Goal: Task Accomplishment & Management: Complete application form

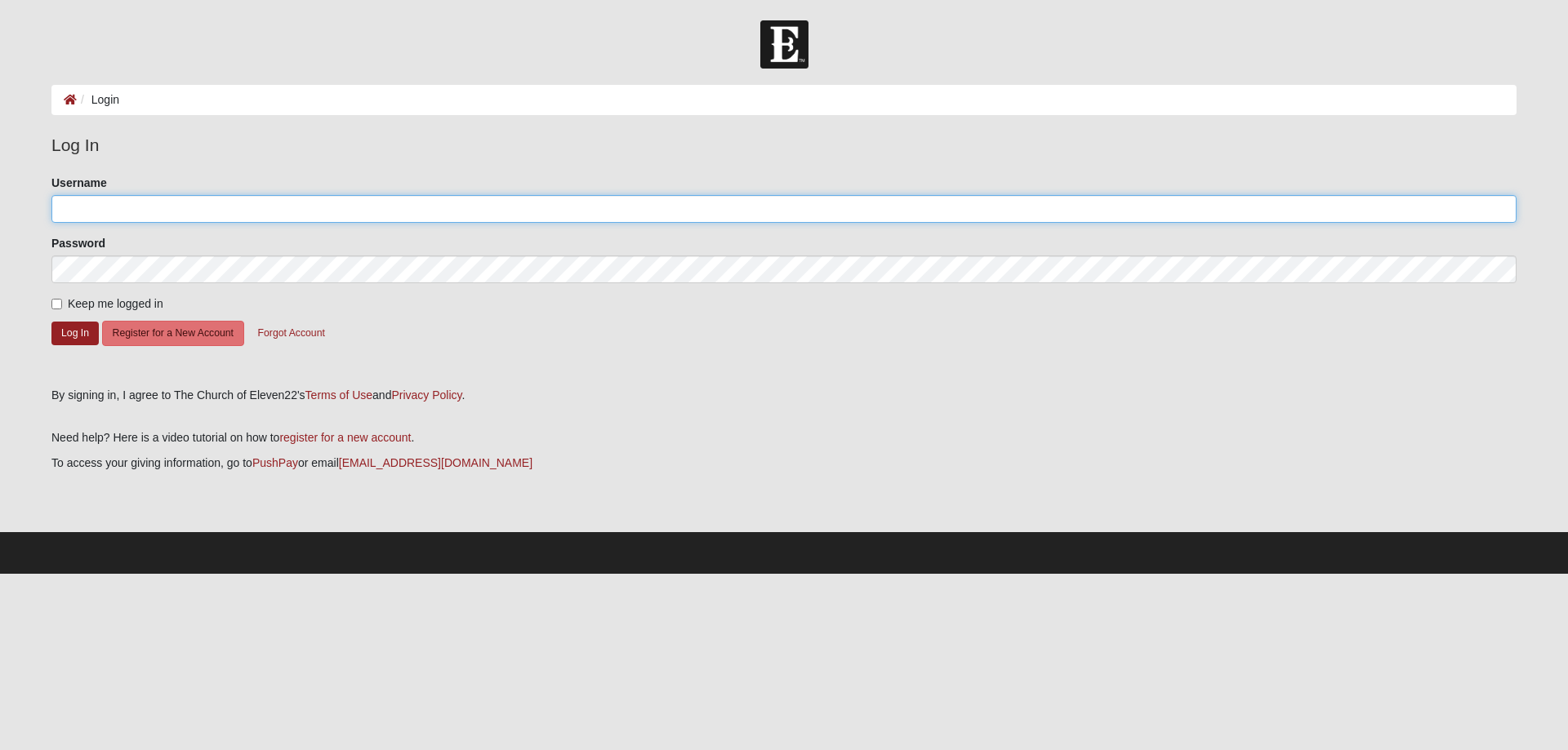
click at [127, 213] on input "Username" at bounding box center [784, 209] width 1465 height 28
type input "MaryBarzoloski"
click at [69, 334] on button "Log In" at bounding box center [75, 333] width 47 height 24
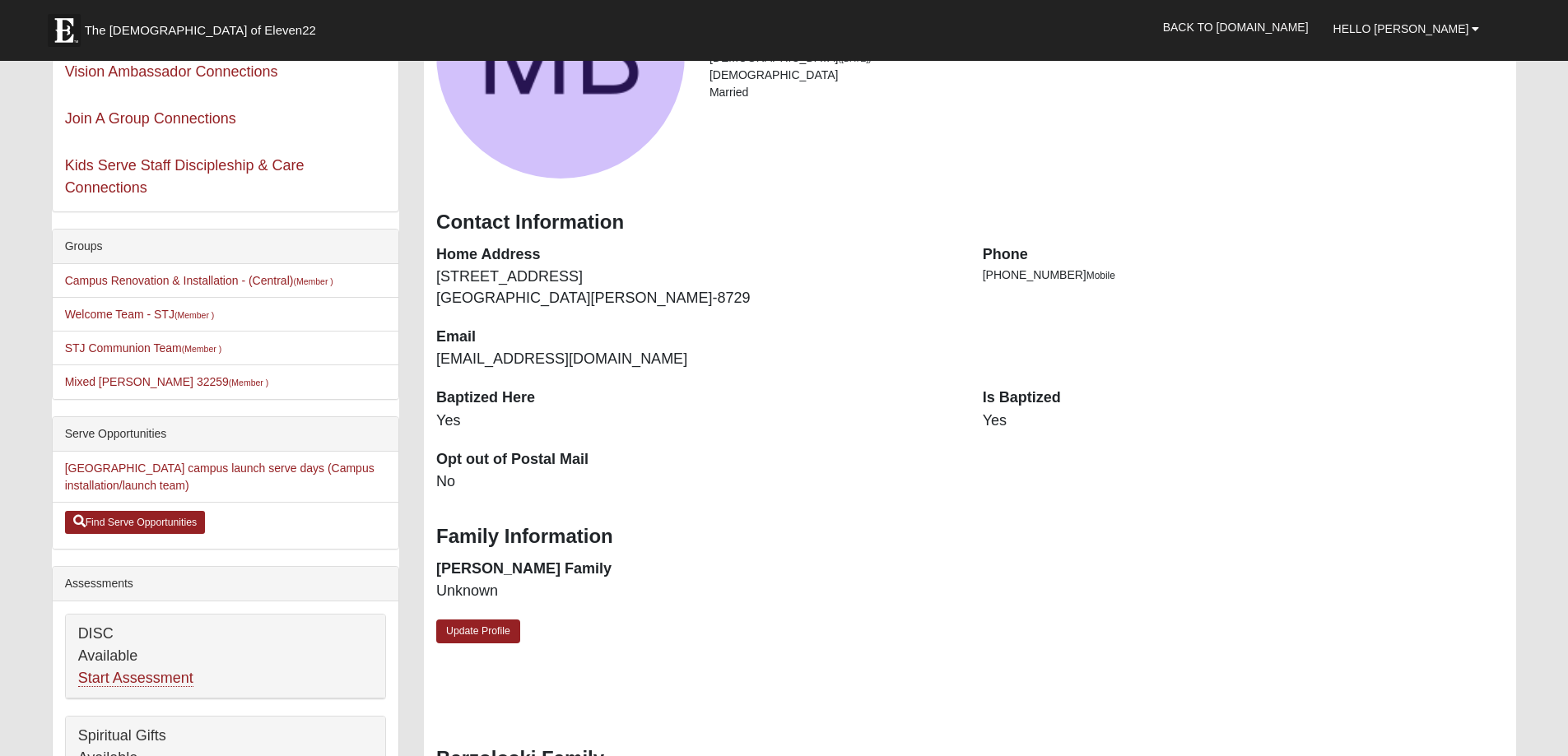
scroll to position [164, 0]
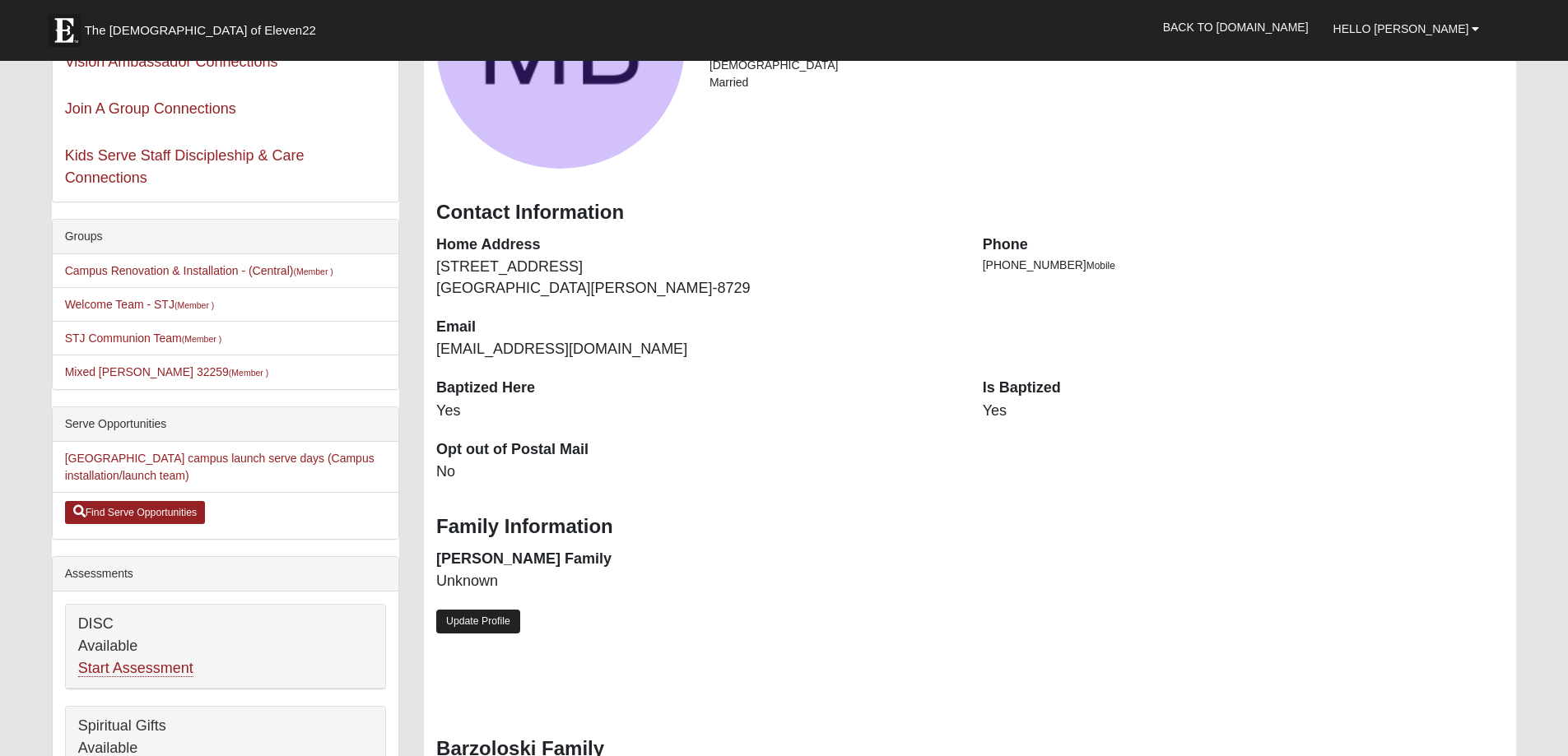
click at [500, 625] on link "Update Profile" at bounding box center [478, 622] width 84 height 24
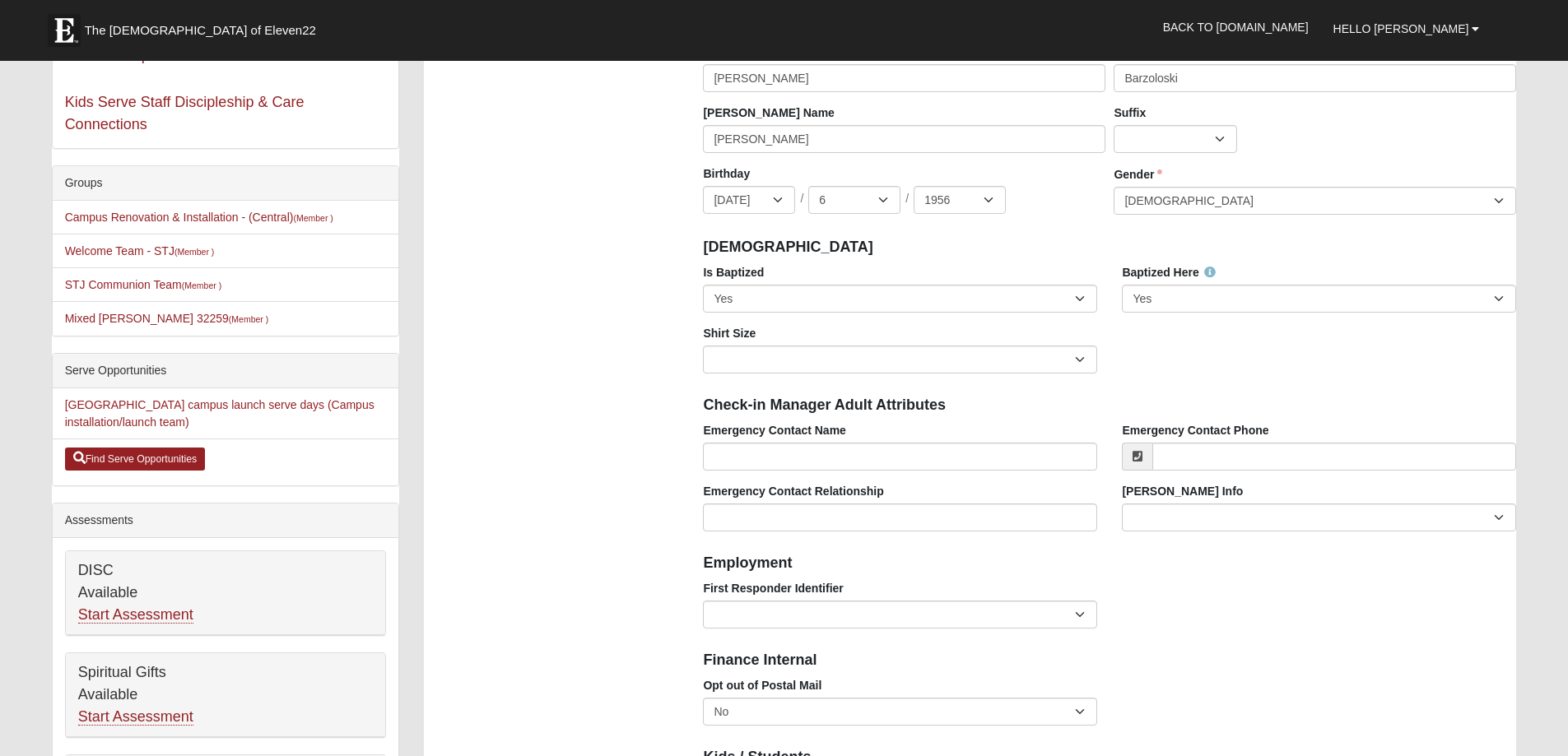
scroll to position [247, 0]
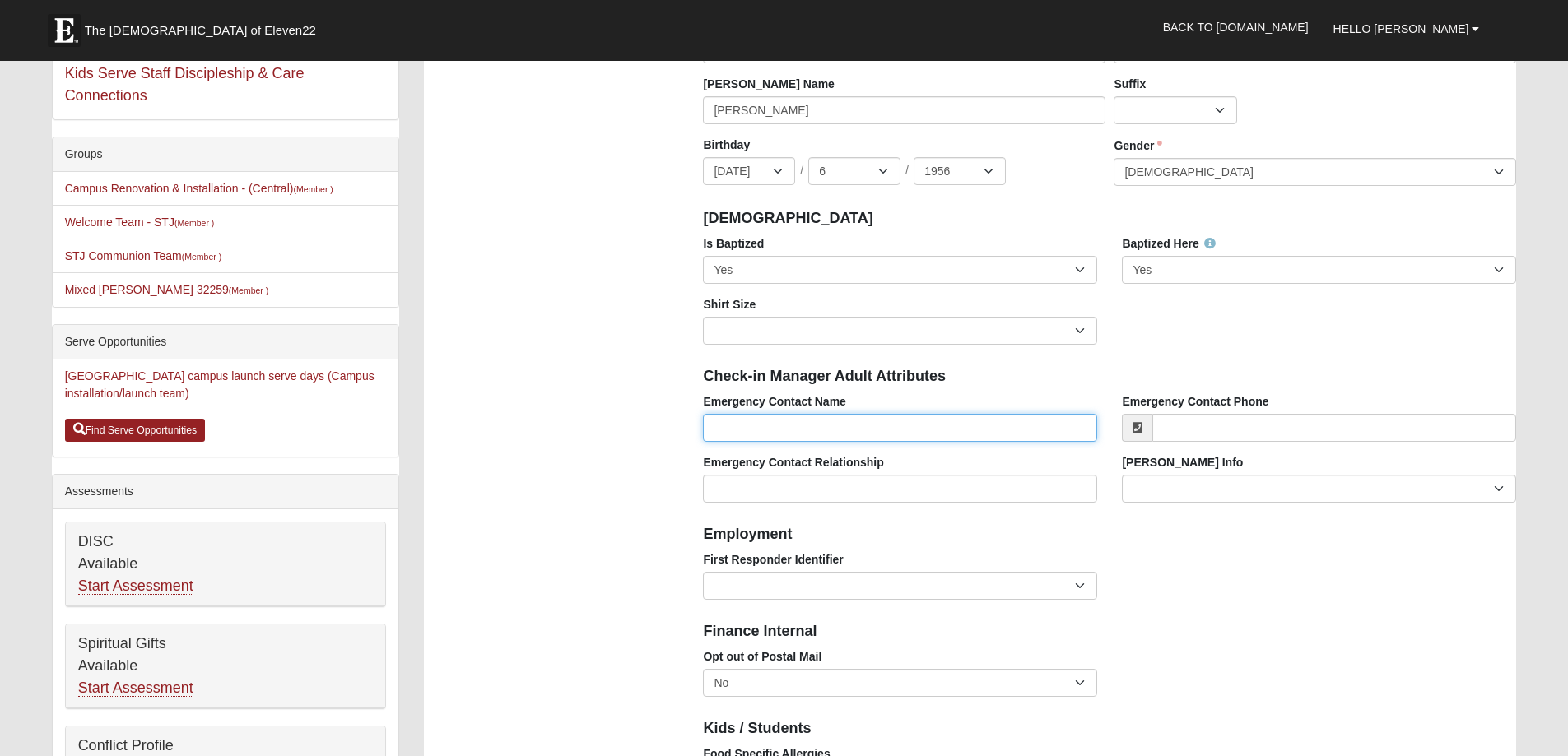
click at [811, 421] on input "Emergency Contact Name" at bounding box center [900, 428] width 394 height 28
type input "[PERSON_NAME]"
type input "[PHONE_NUMBER]"
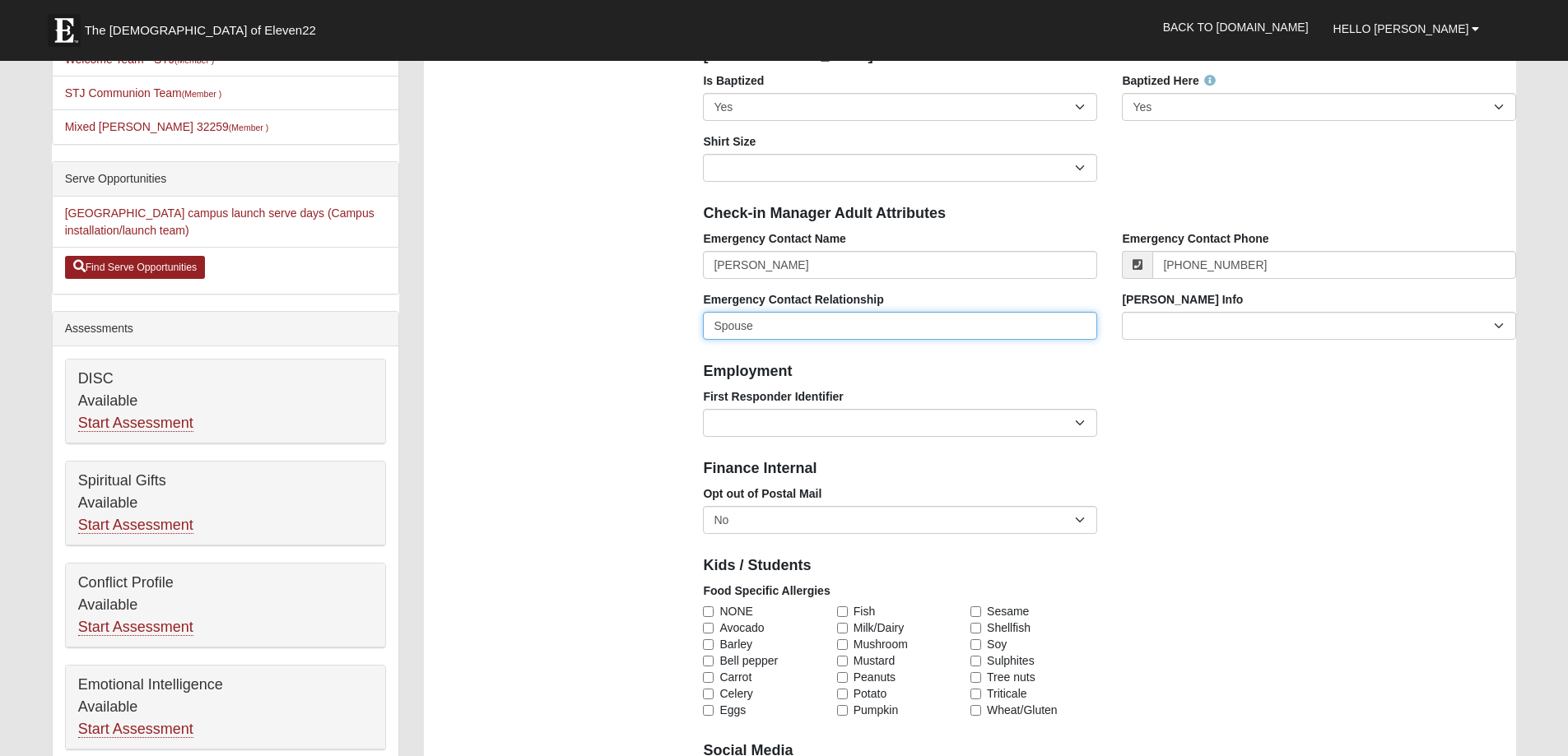
scroll to position [411, 0]
type input "Spouse"
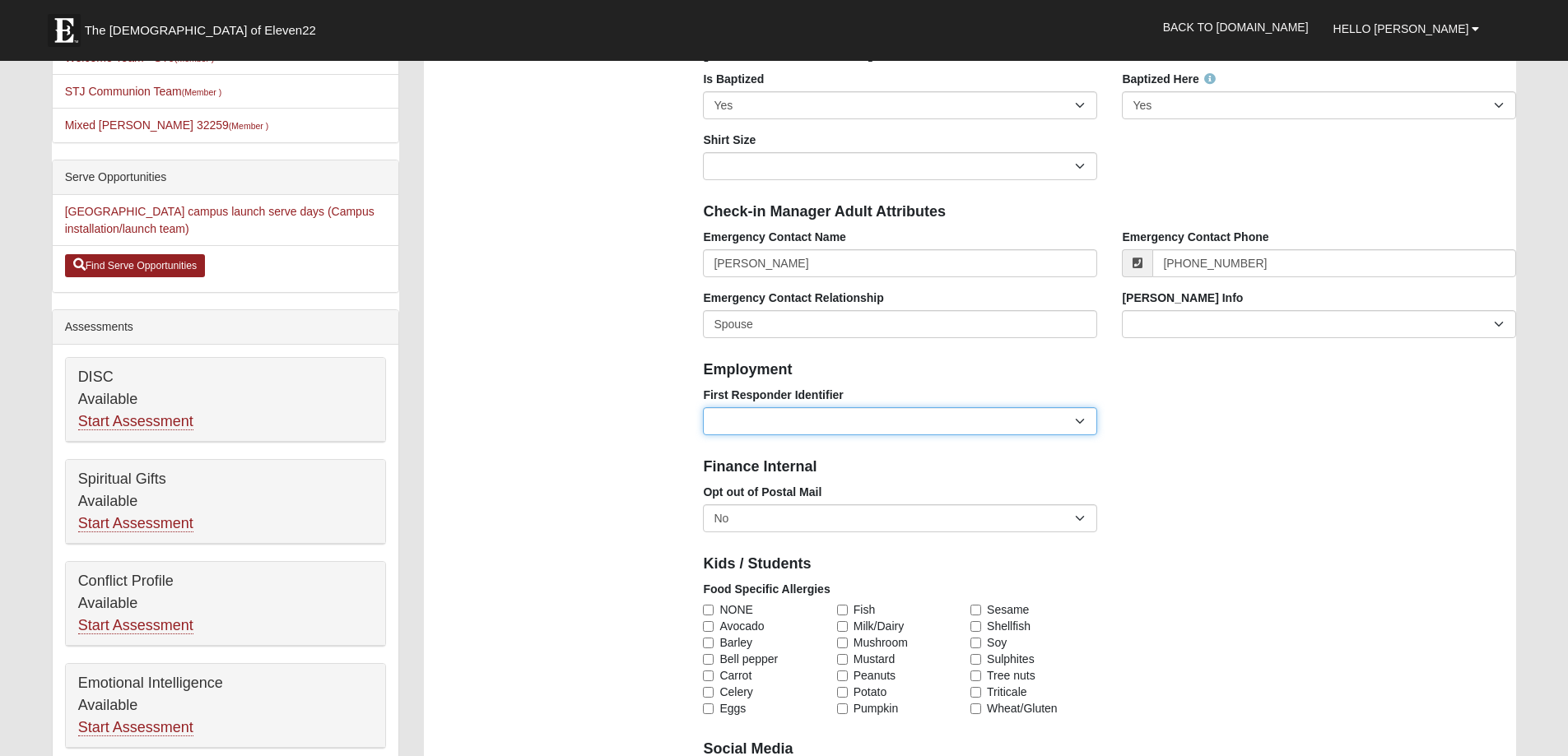
click at [1075, 418] on select "EMT | Paramedic | Medical Firefighter | Fire Department Police Officer | Sherif…" at bounding box center [900, 421] width 394 height 28
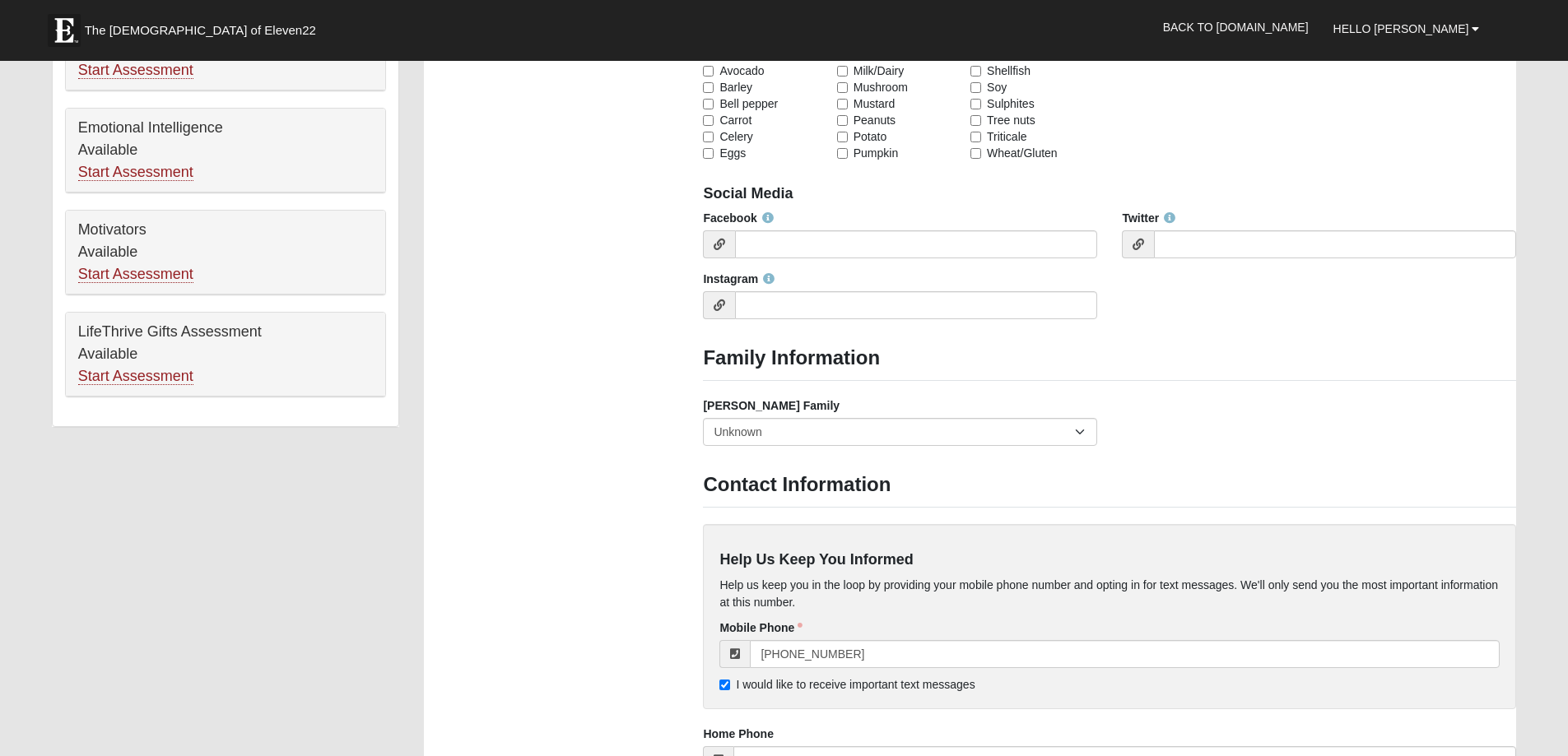
scroll to position [987, 0]
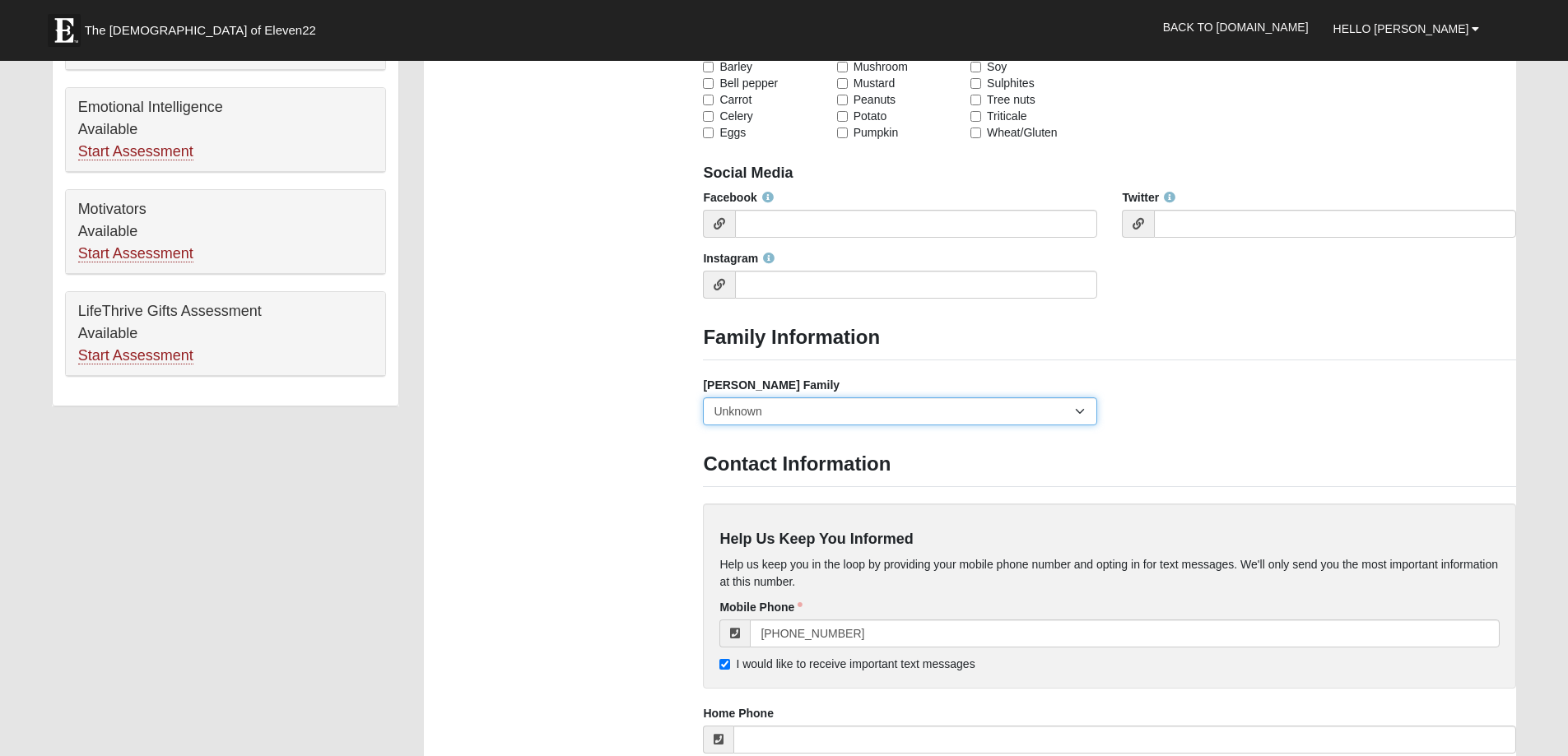
click at [1082, 407] on select "Yes, we are a current foster family No, we are a former foster family No, we ha…" at bounding box center [900, 411] width 394 height 28
select select "2891"
click at [703, 397] on select "Yes, we are a current foster family No, we are a former foster family No, we ha…" at bounding box center [900, 411] width 394 height 28
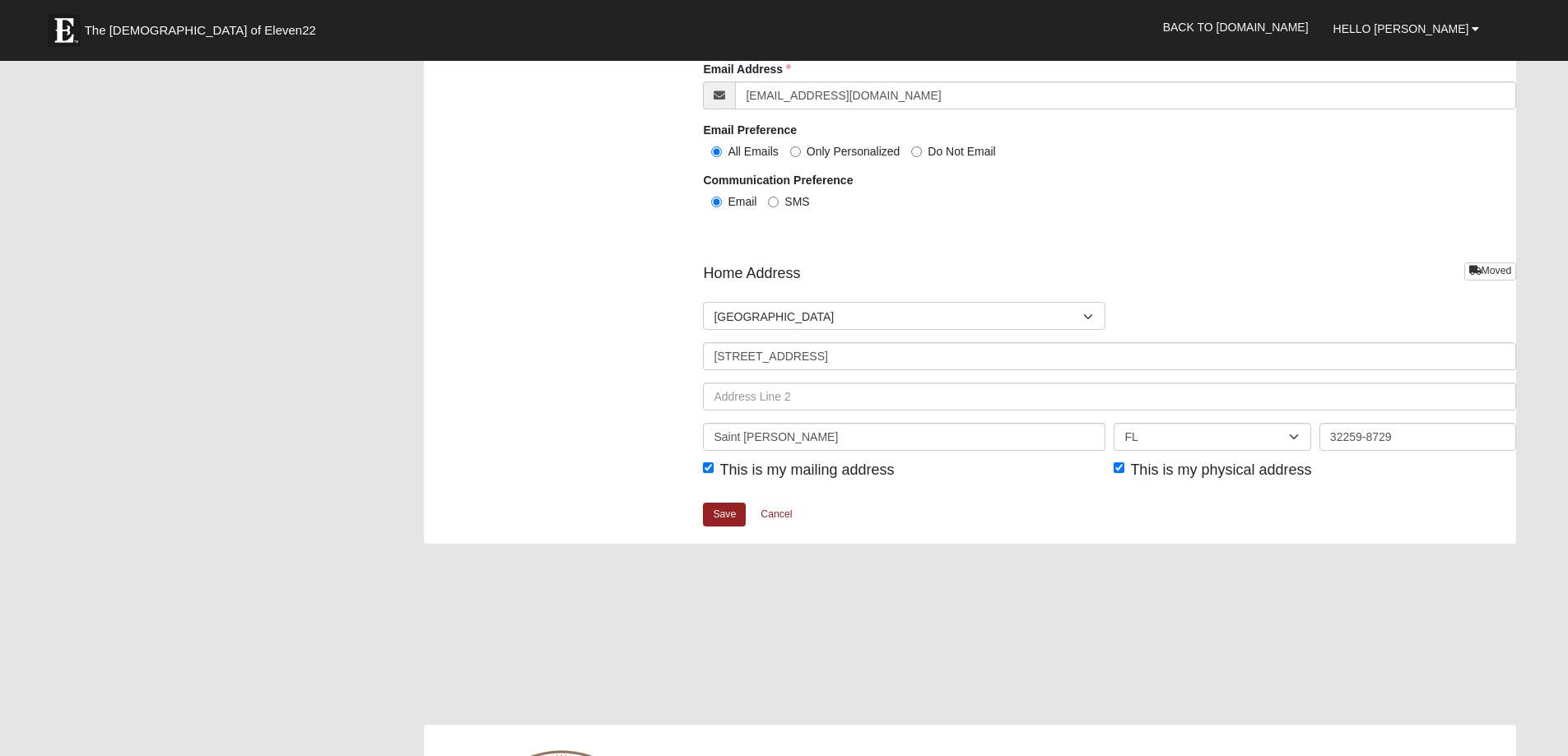
scroll to position [1893, 0]
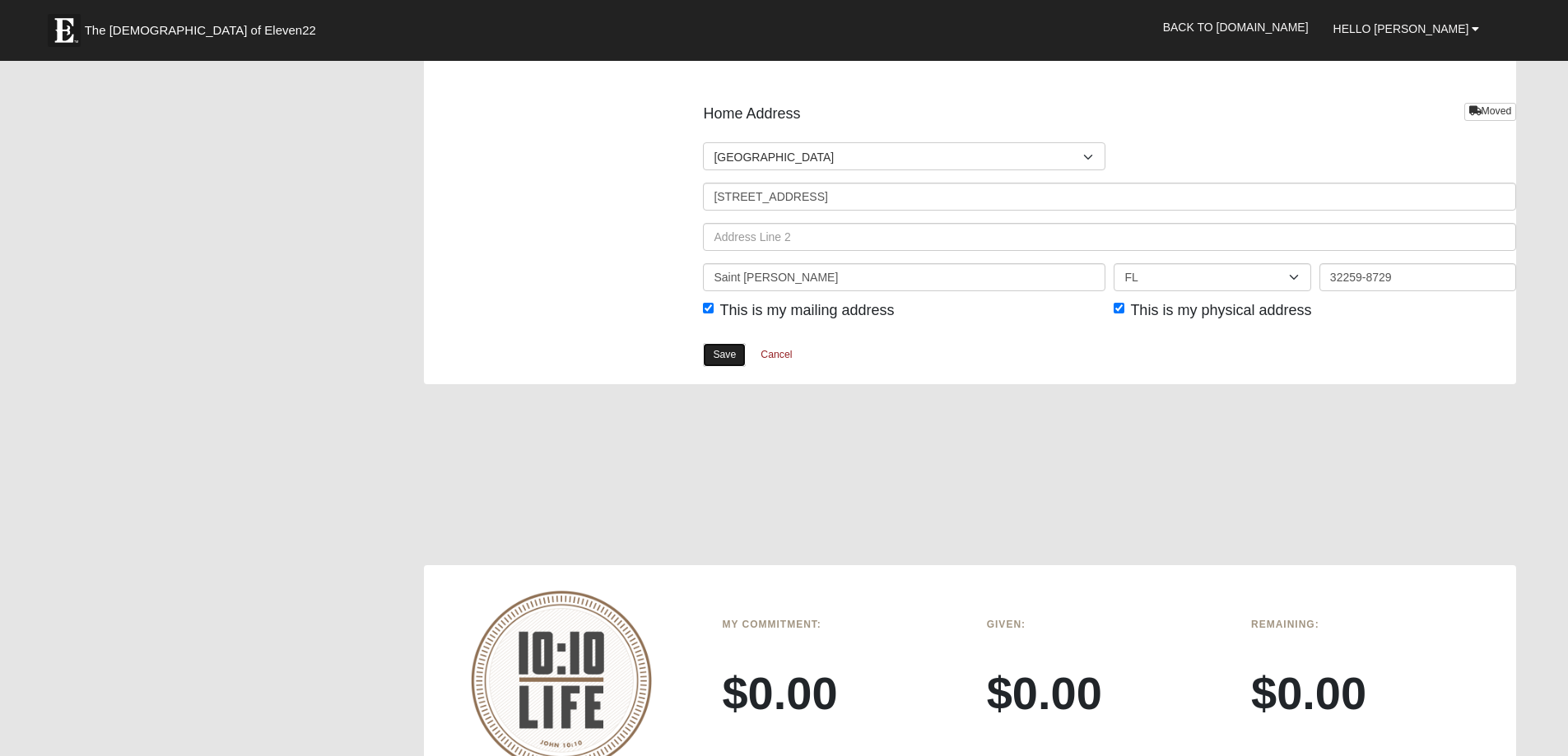
click at [724, 353] on link "Save" at bounding box center [724, 354] width 43 height 24
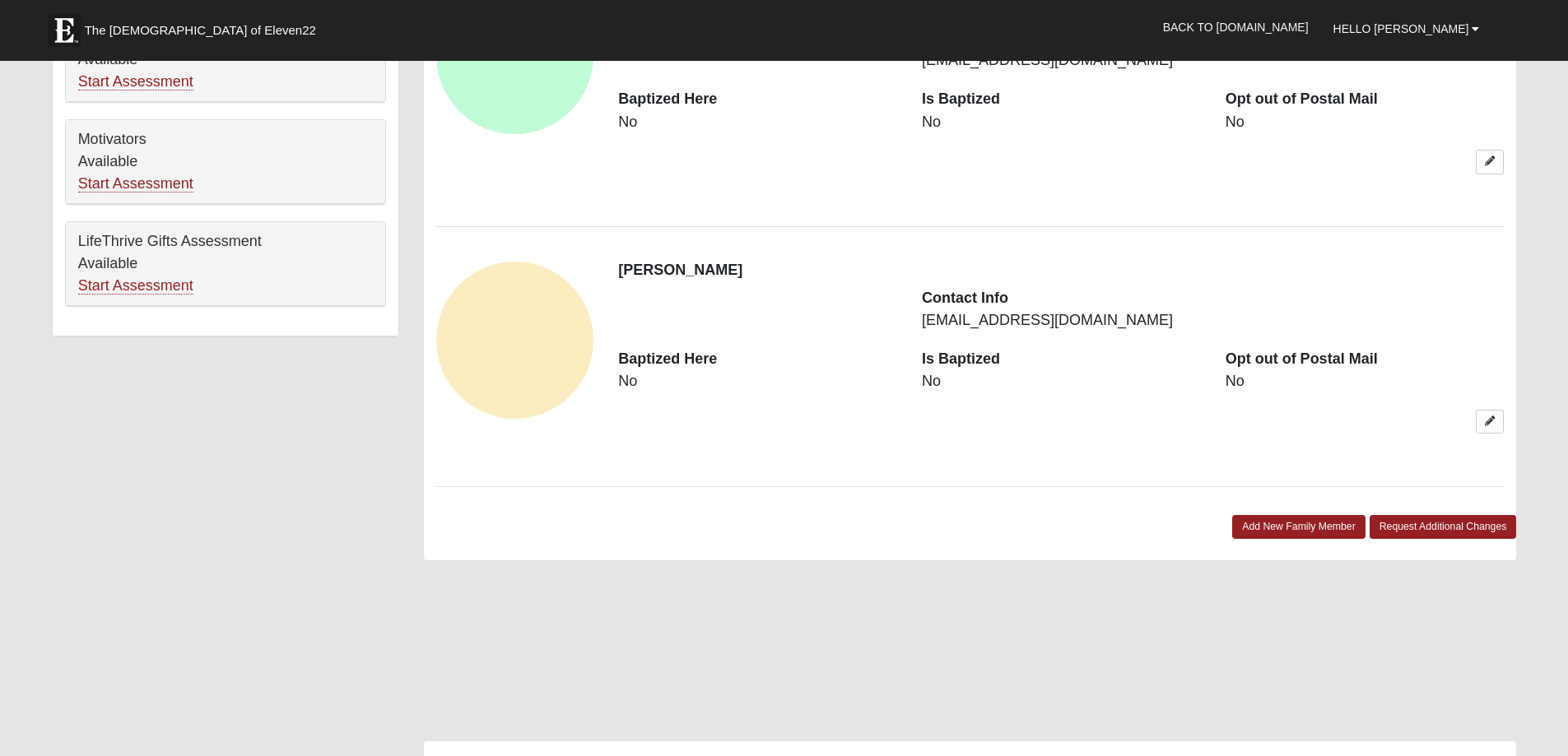
scroll to position [823, 0]
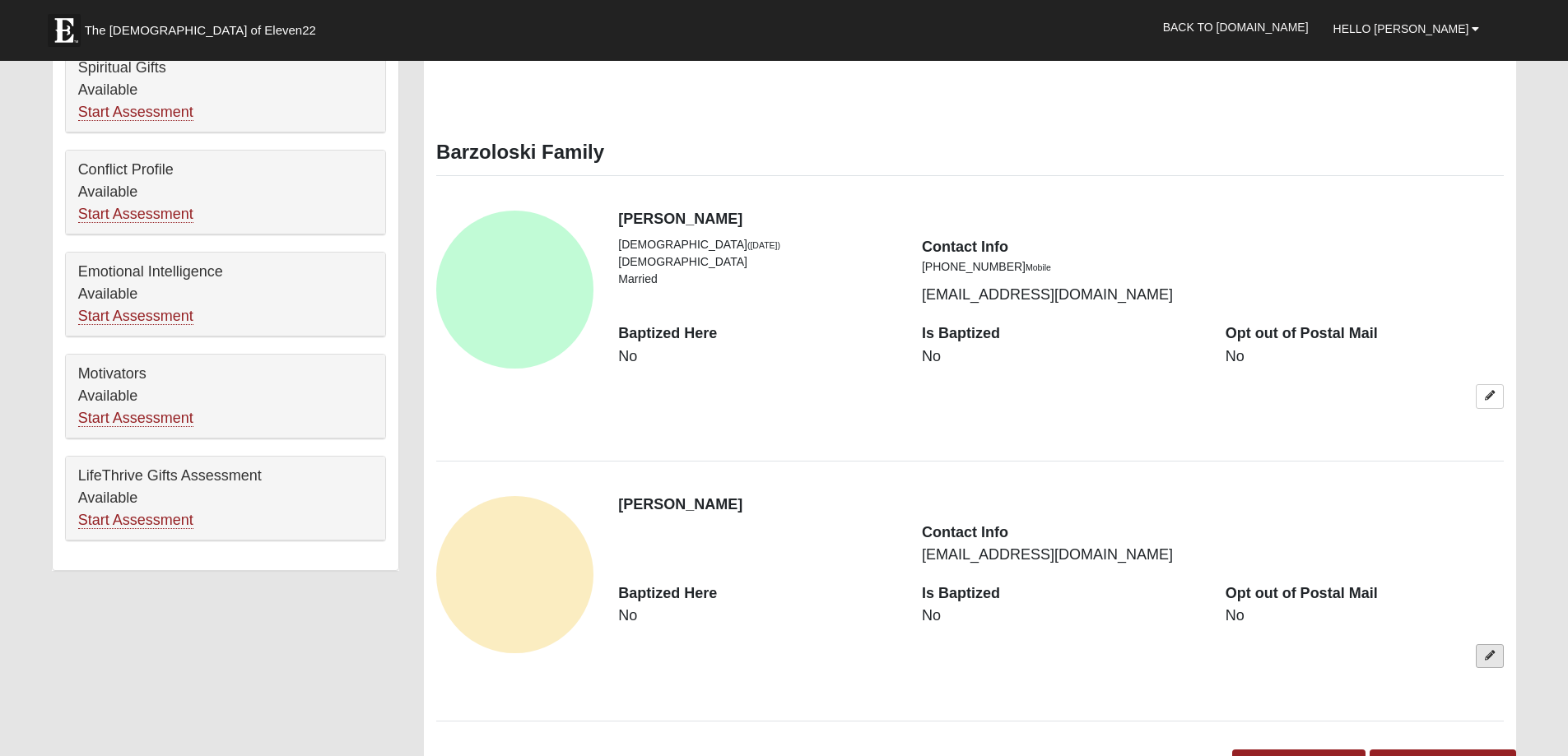
click at [1498, 663] on link at bounding box center [1490, 656] width 28 height 24
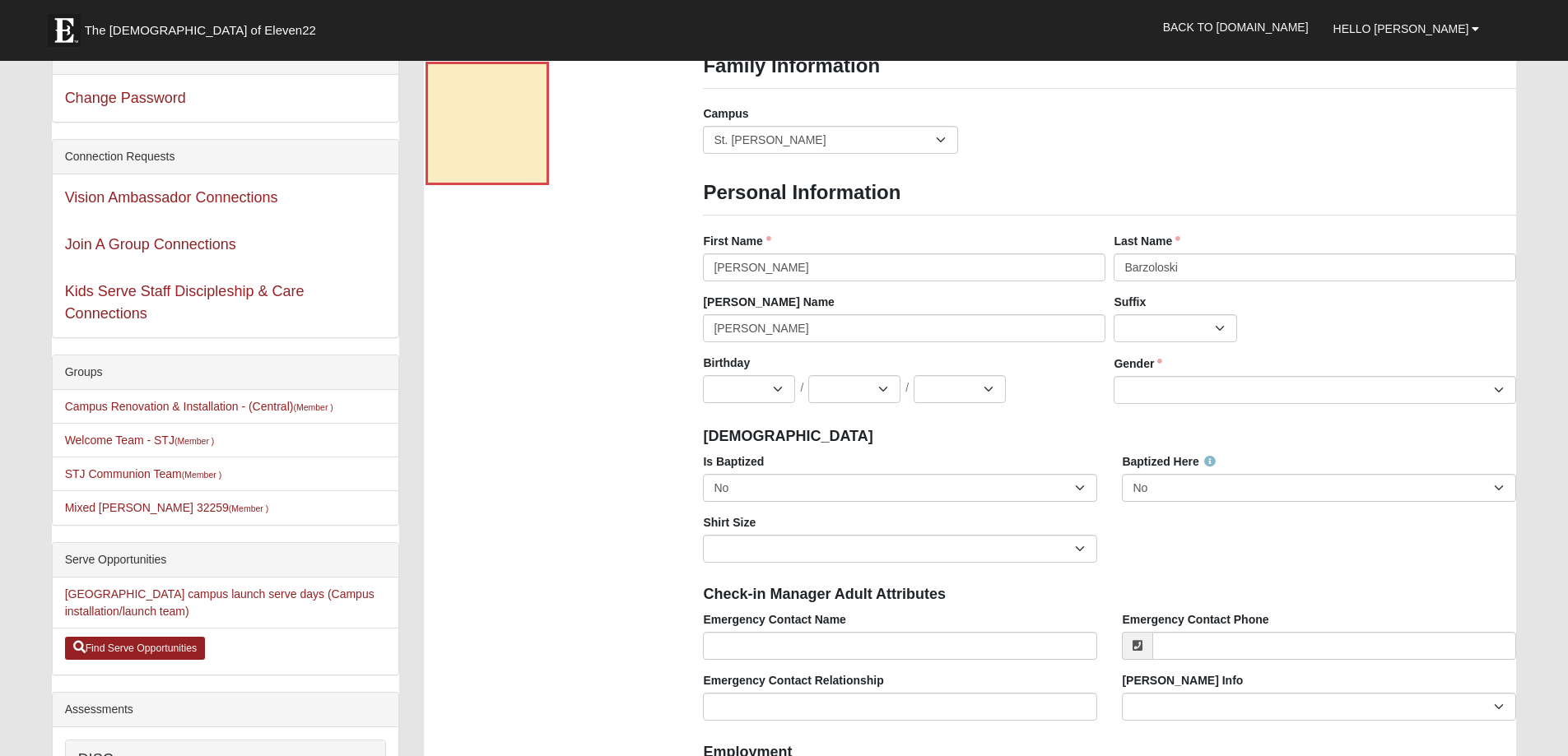
scroll to position [0, 0]
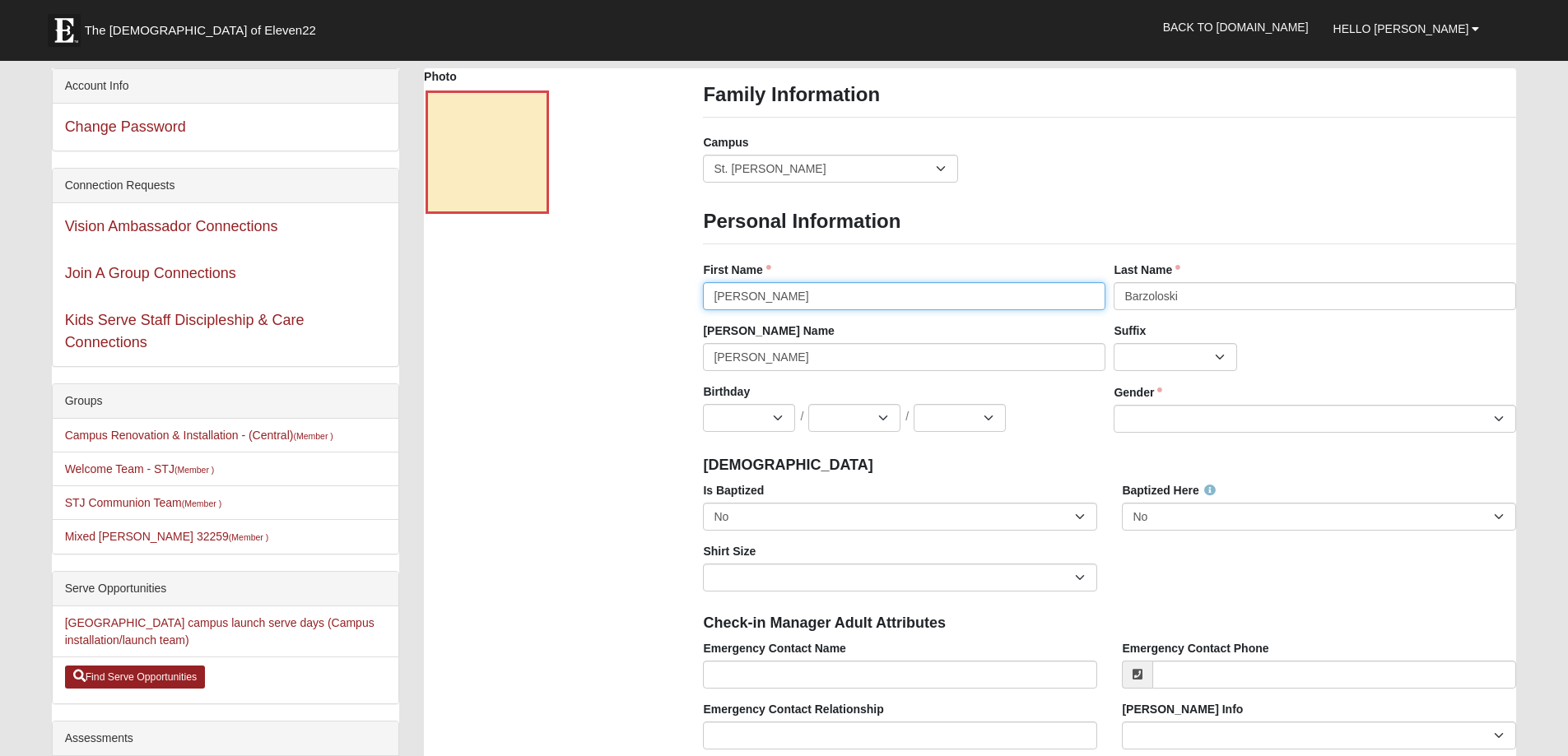
drag, startPoint x: 817, startPoint y: 289, endPoint x: 609, endPoint y: 290, distance: 208.0
drag, startPoint x: 1221, startPoint y: 293, endPoint x: 1053, endPoint y: 294, distance: 168.0
click at [1053, 294] on div "First Name Last Name Barzoloski Last Name is required." at bounding box center [1110, 292] width 821 height 61
drag, startPoint x: 883, startPoint y: 363, endPoint x: 658, endPoint y: 353, distance: 225.2
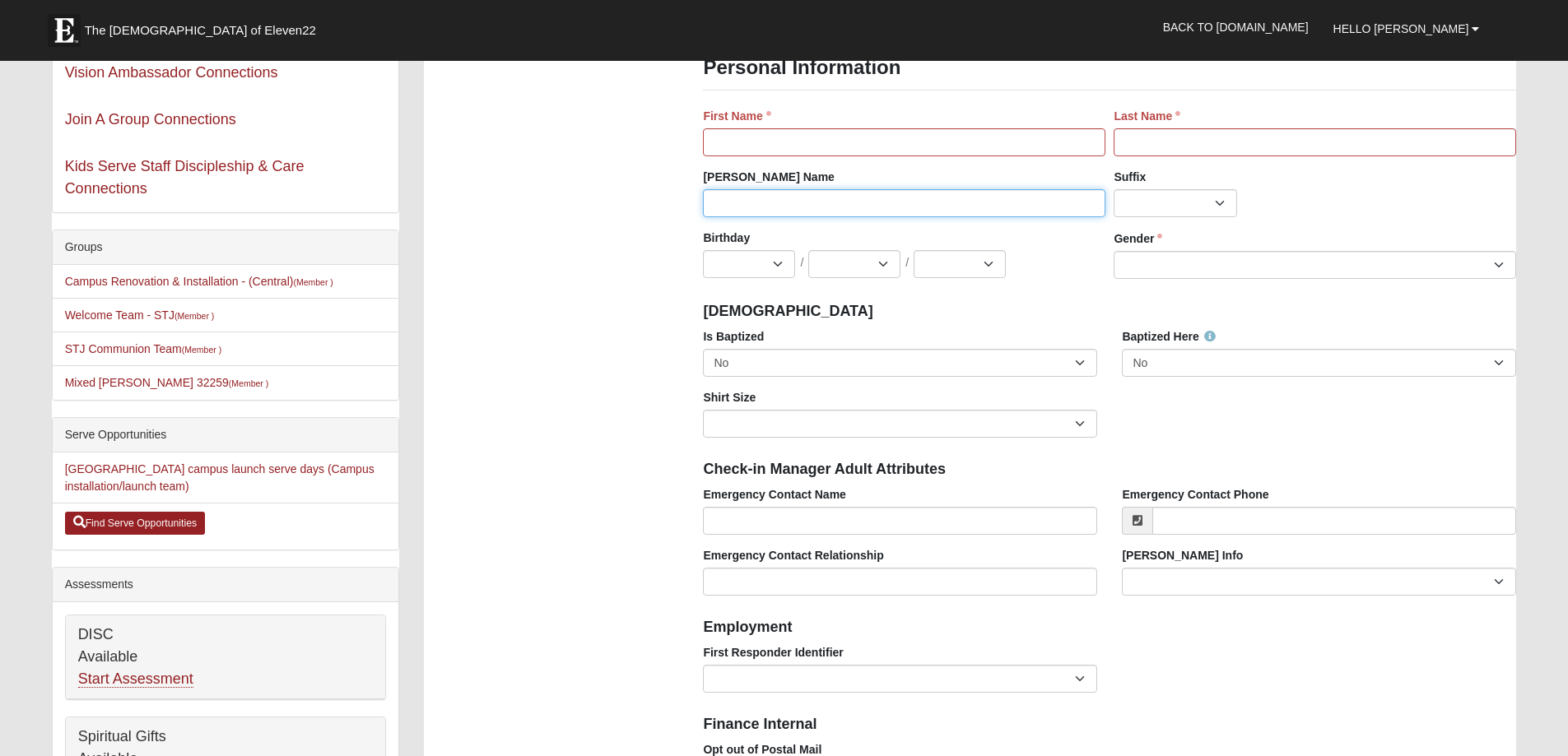
scroll to position [164, 0]
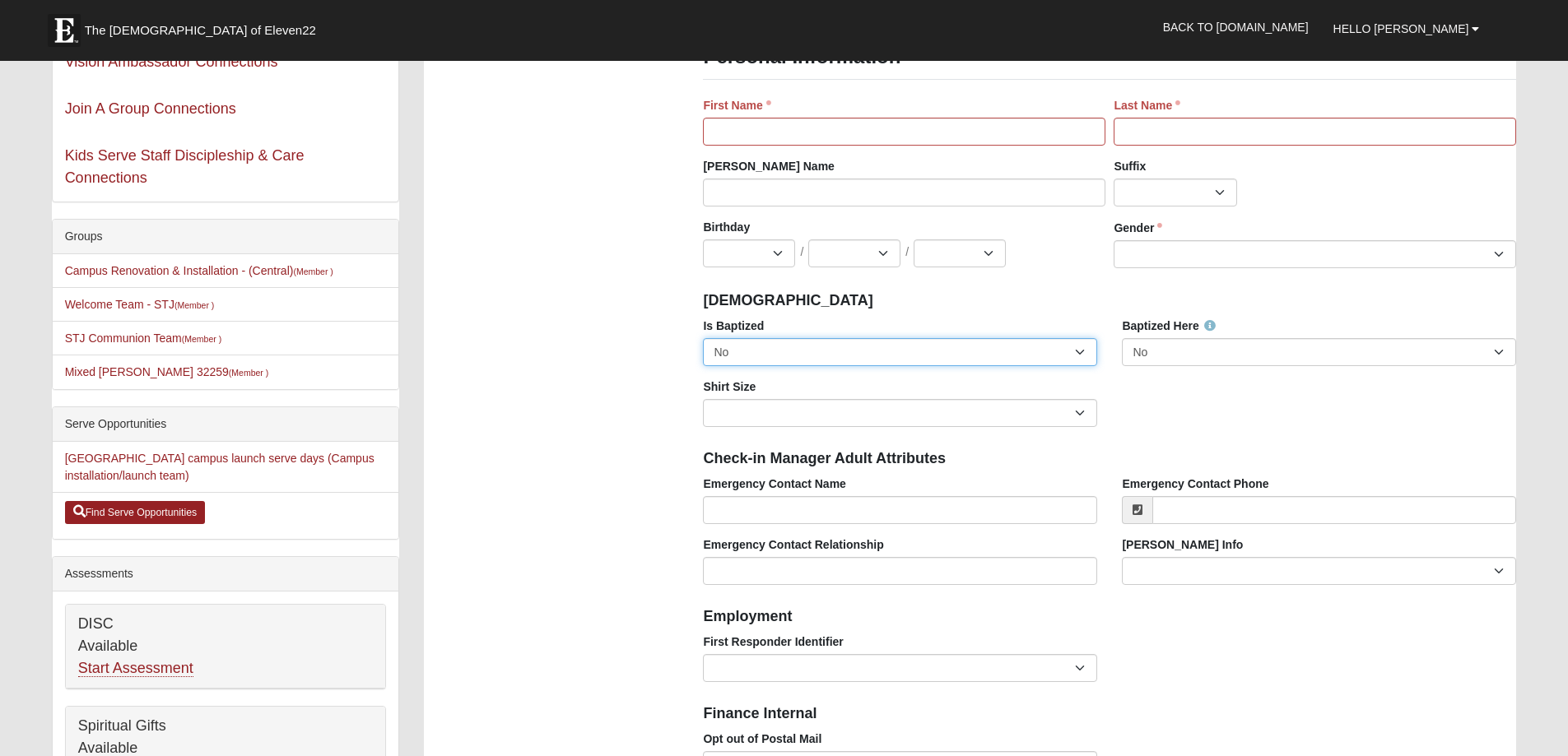
drag, startPoint x: 765, startPoint y: 351, endPoint x: 539, endPoint y: 336, distance: 226.5
select select
click at [703, 338] on select "No Yes" at bounding box center [900, 353] width 394 height 28
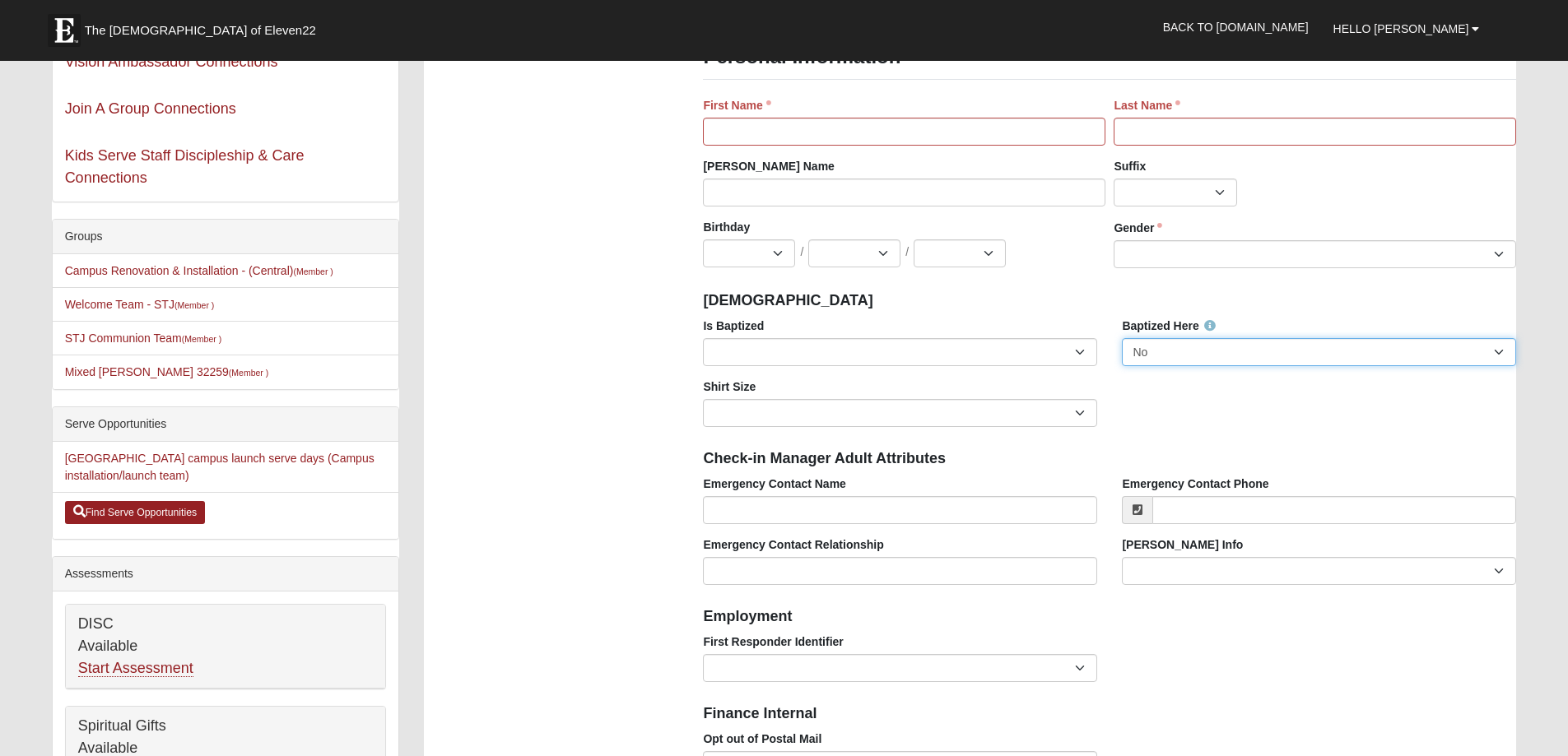
click at [1255, 353] on select "No Yes" at bounding box center [1319, 353] width 394 height 28
select select
click at [1122, 338] on select "No Yes" at bounding box center [1319, 353] width 394 height 28
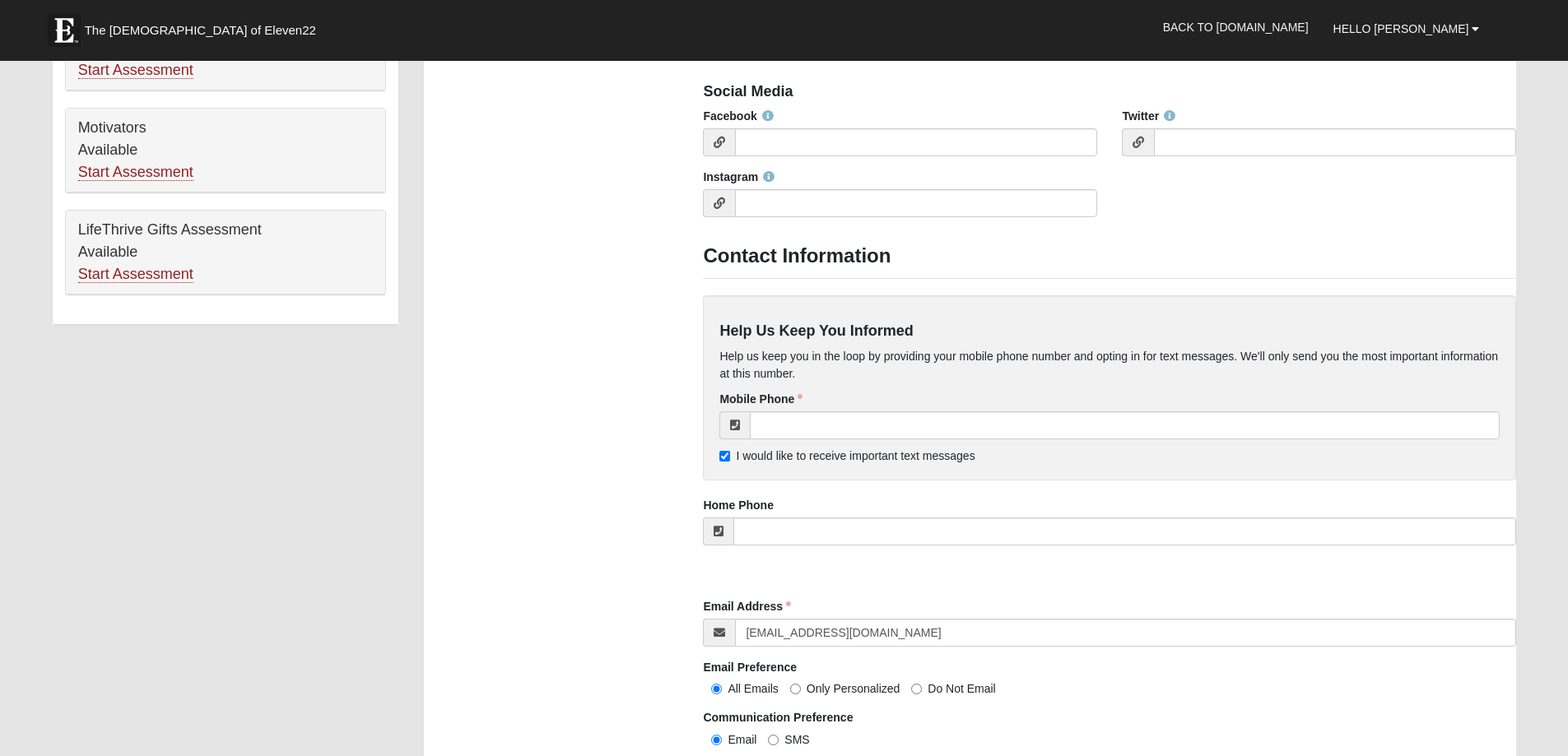
scroll to position [1070, 0]
click at [728, 456] on input "I would like to receive important text messages" at bounding box center [725, 455] width 11 height 11
checkbox input "false"
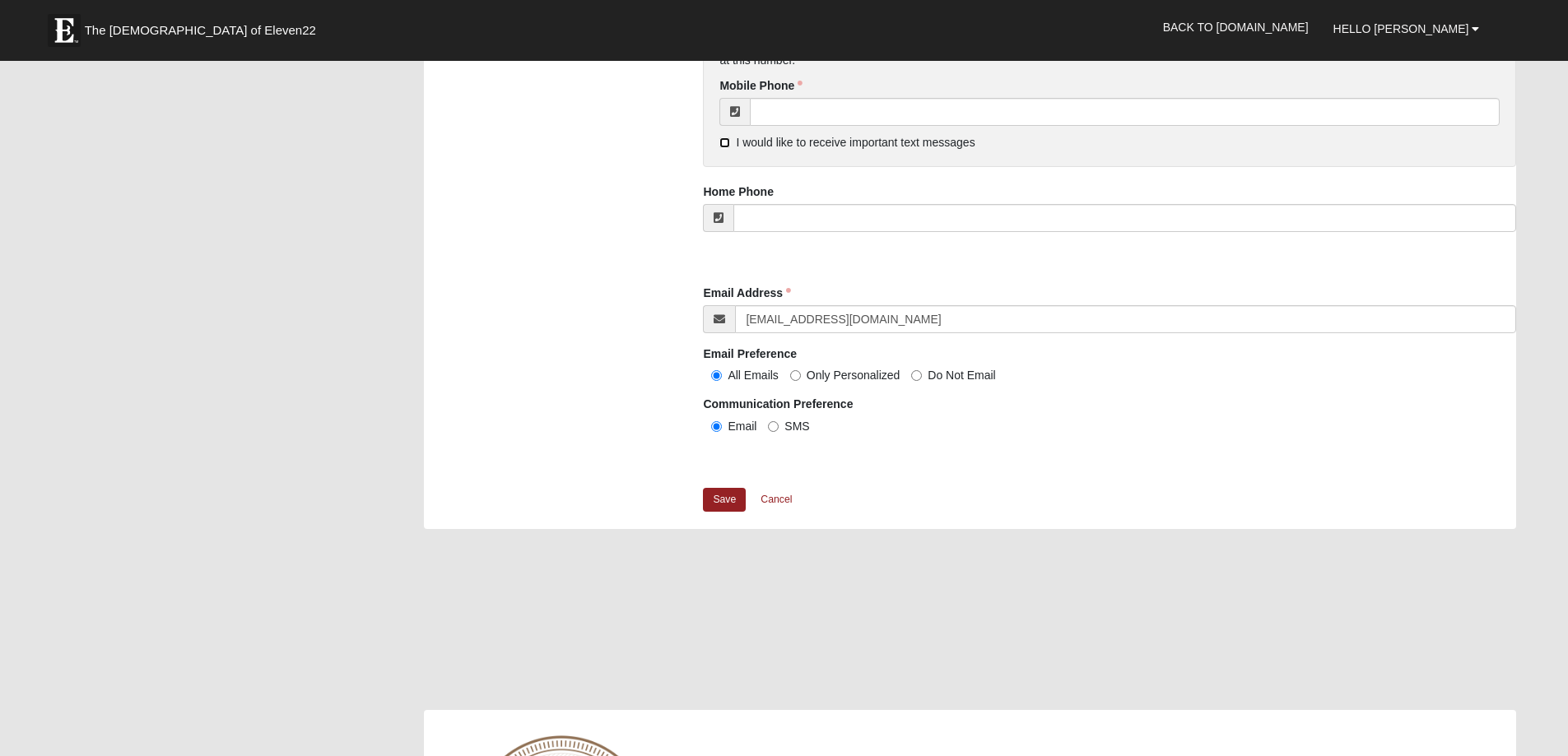
scroll to position [1399, 0]
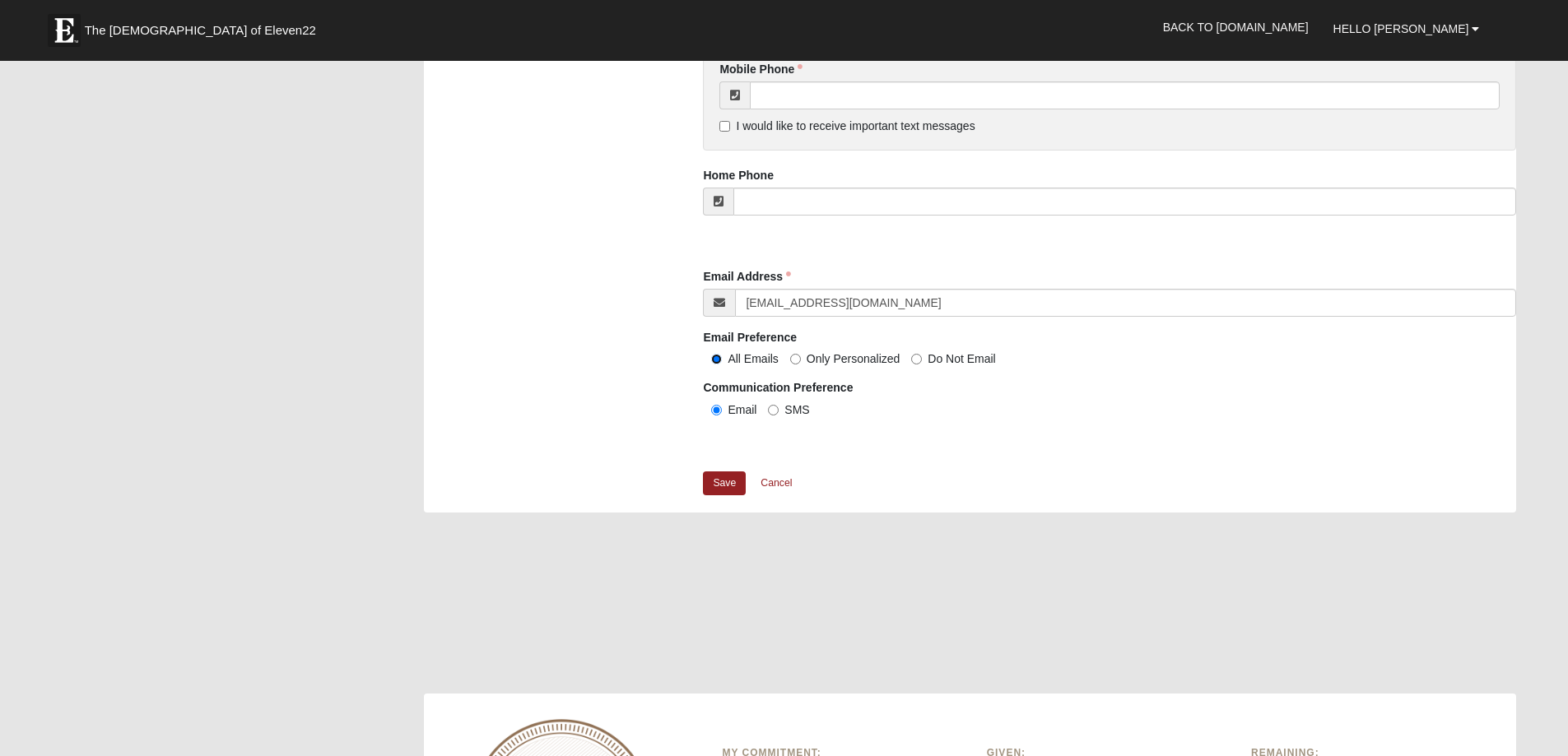
click at [714, 361] on input "All Emails" at bounding box center [717, 360] width 11 height 11
click at [731, 483] on link "Save" at bounding box center [724, 483] width 43 height 24
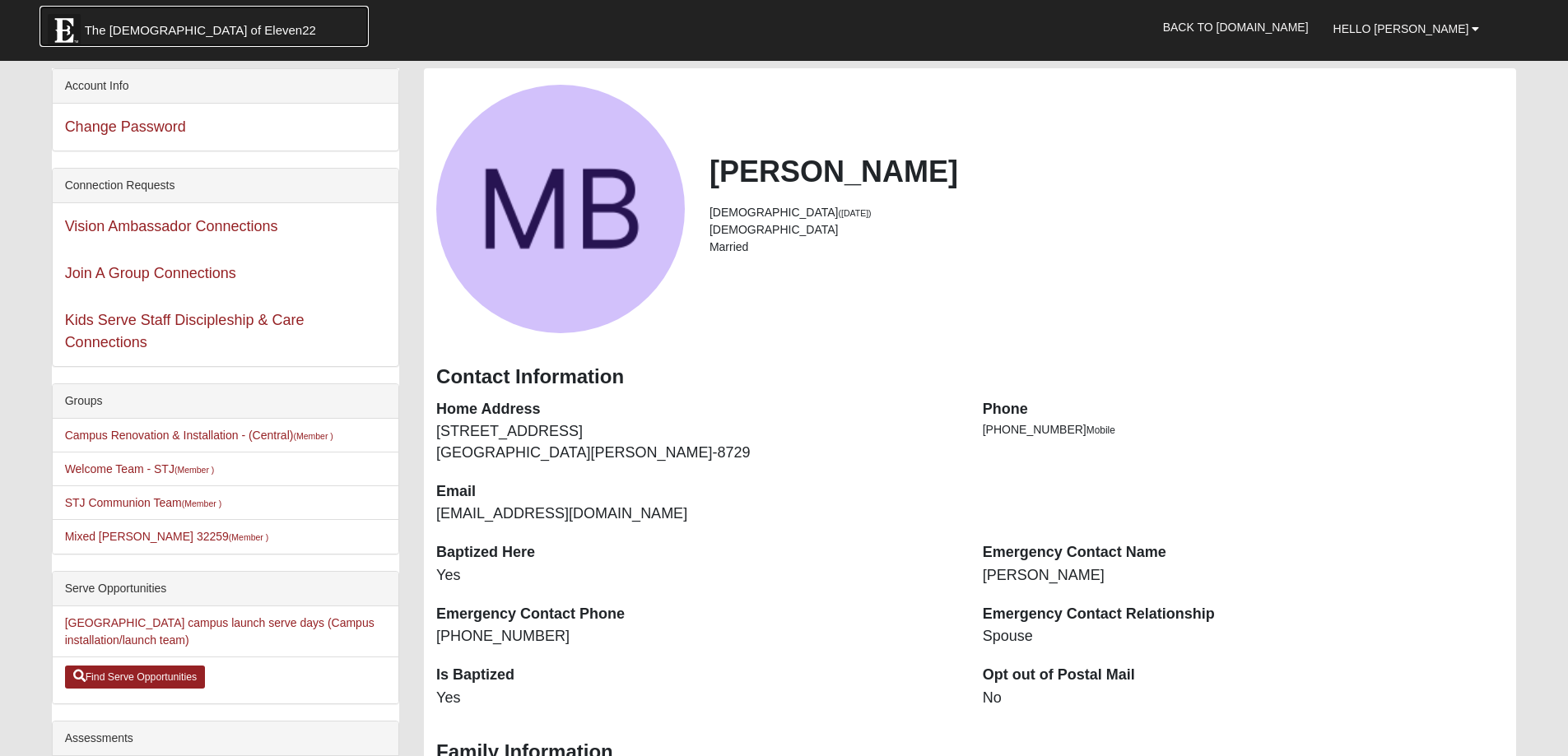
click at [148, 30] on span "The [DEMOGRAPHIC_DATA] of Eleven22" at bounding box center [200, 30] width 231 height 17
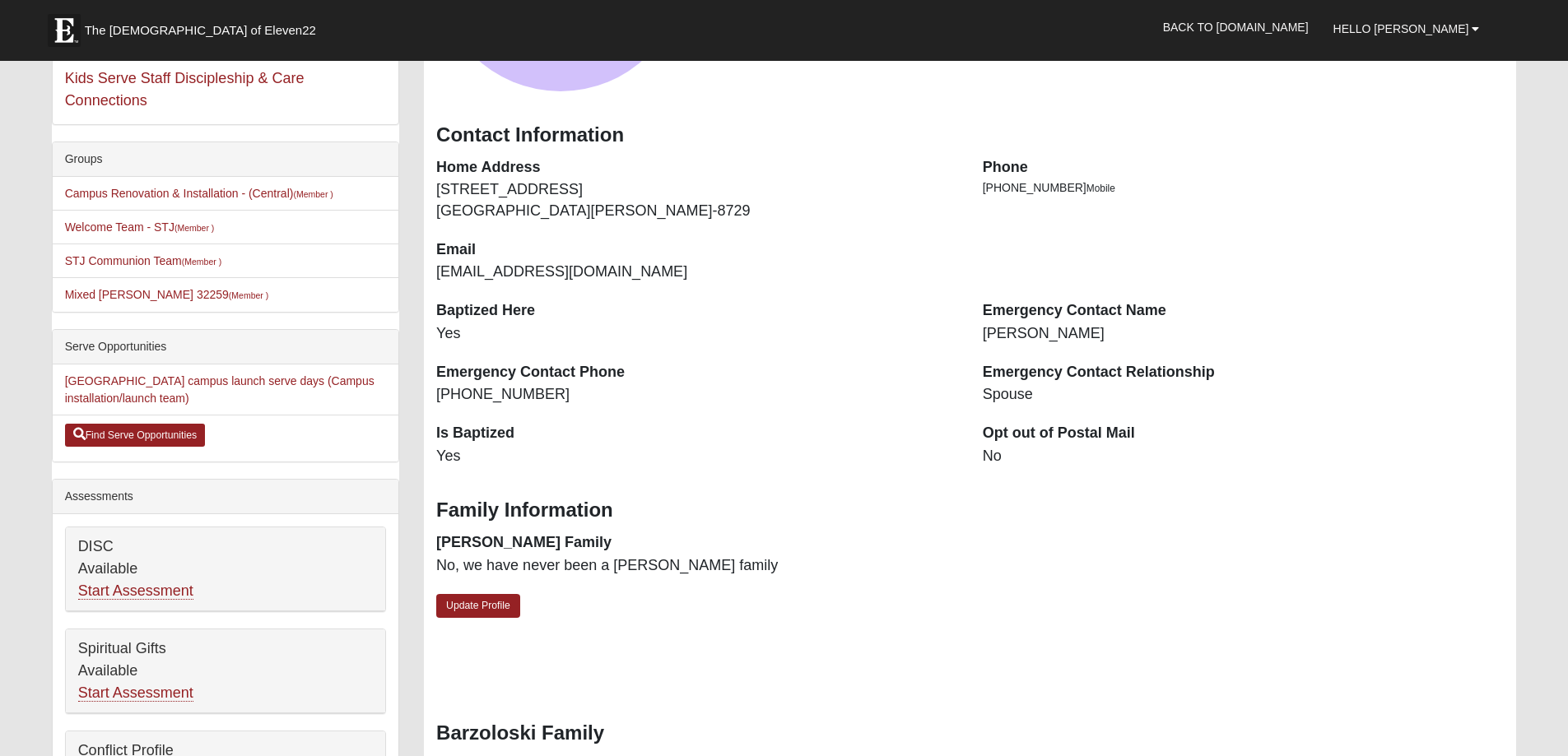
scroll to position [247, 0]
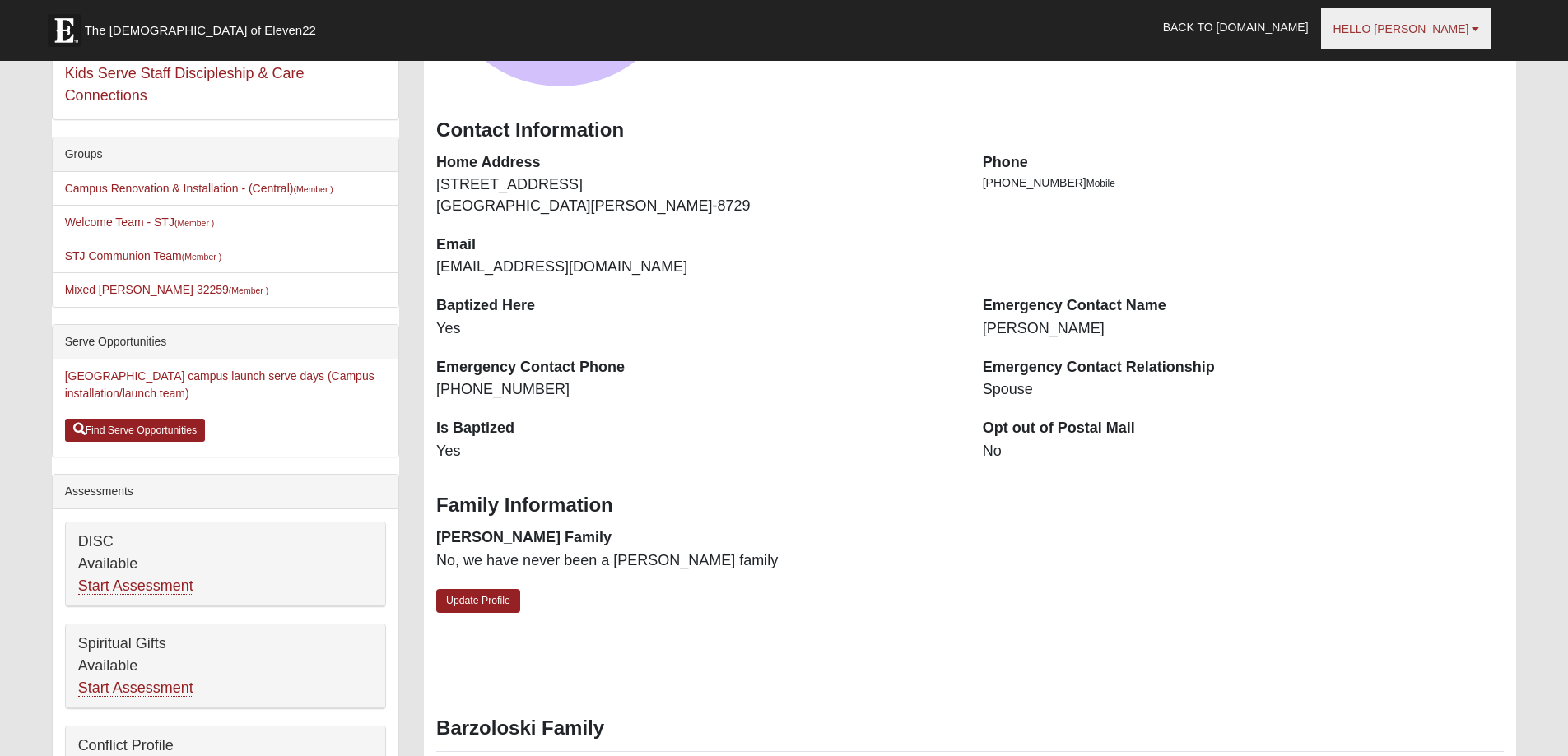
click at [1472, 29] on b at bounding box center [1476, 28] width 7 height 11
click at [1410, 101] on link "Log Out" at bounding box center [1404, 102] width 130 height 21
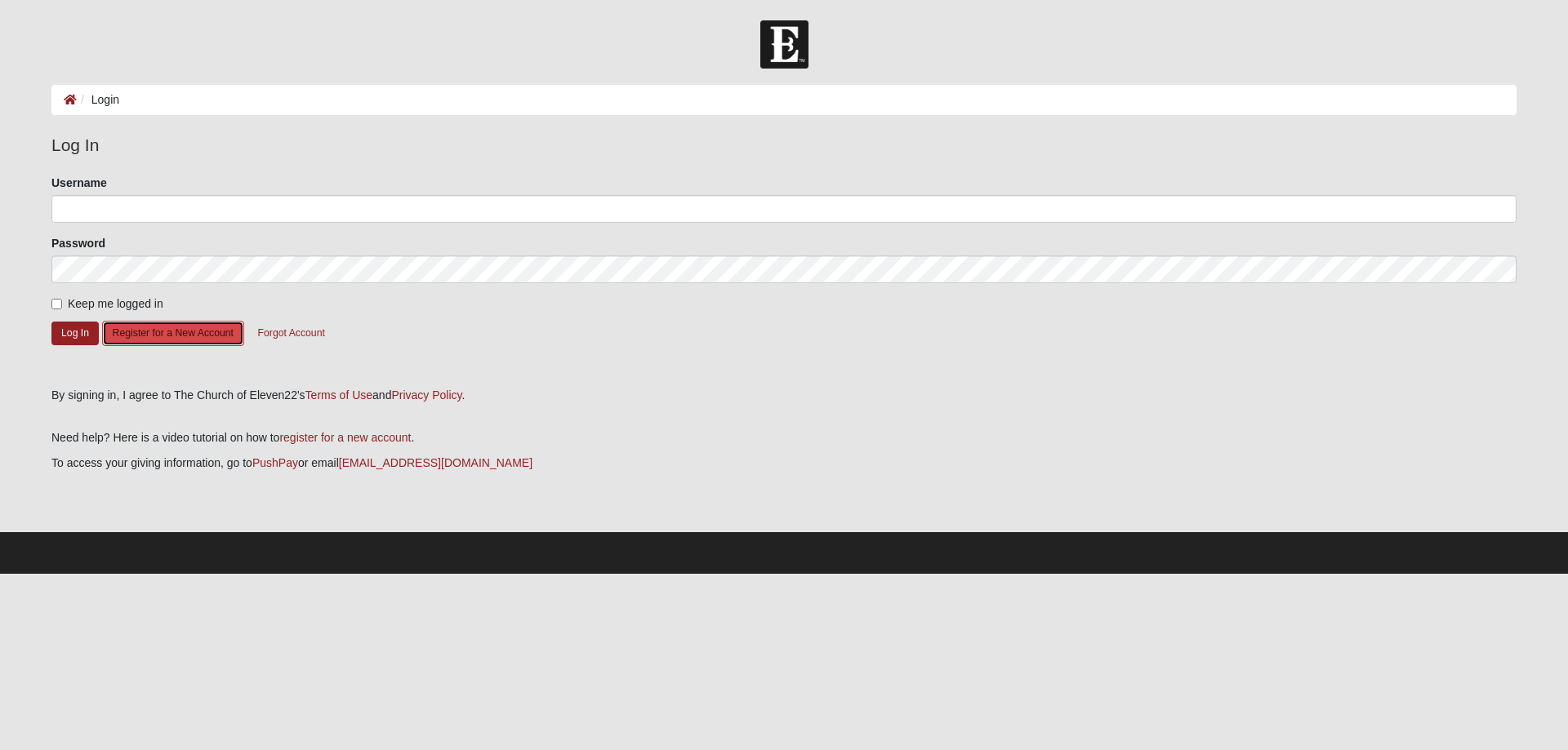
click at [203, 326] on button "Register for a New Account" at bounding box center [173, 333] width 142 height 25
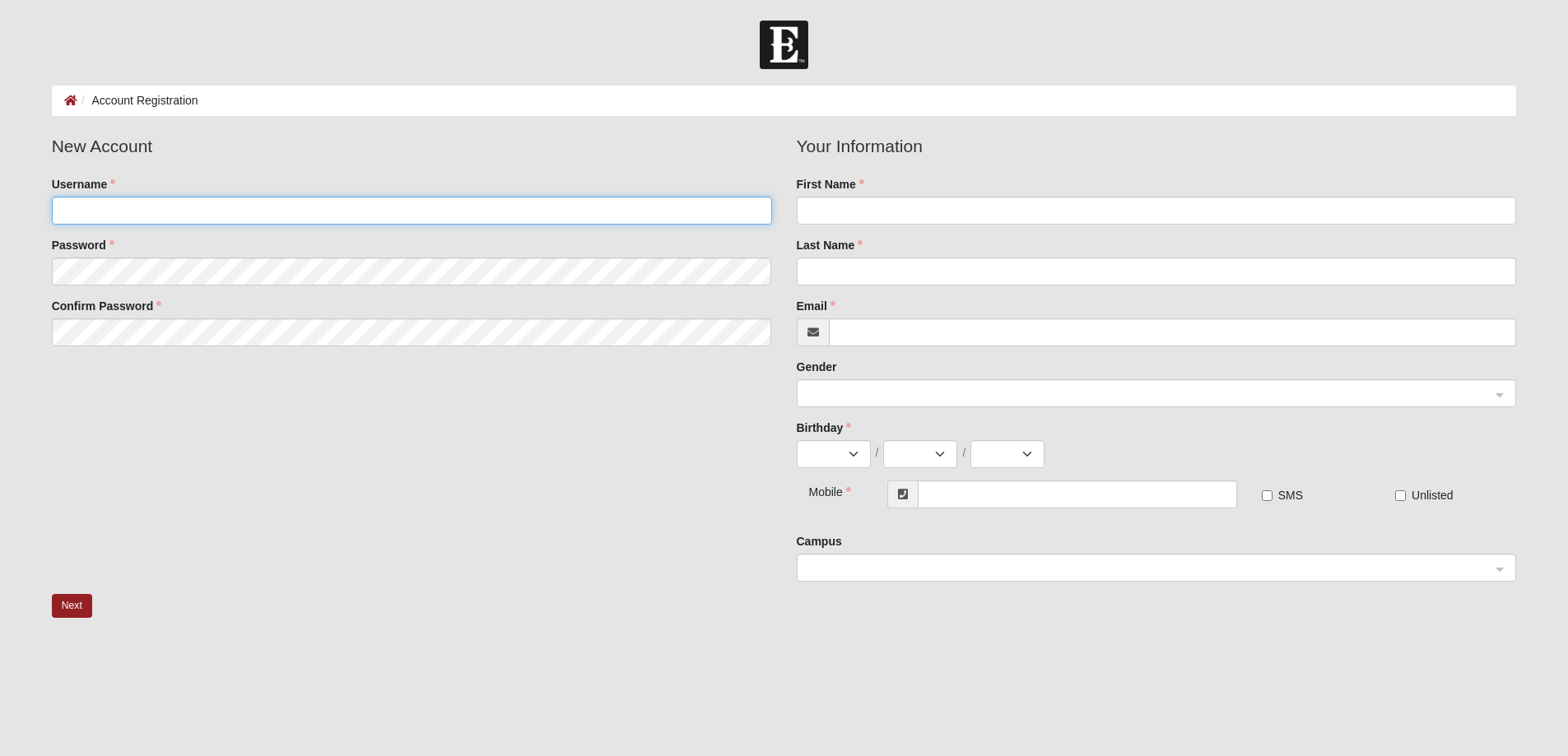
click at [186, 209] on input "Username" at bounding box center [412, 211] width 720 height 28
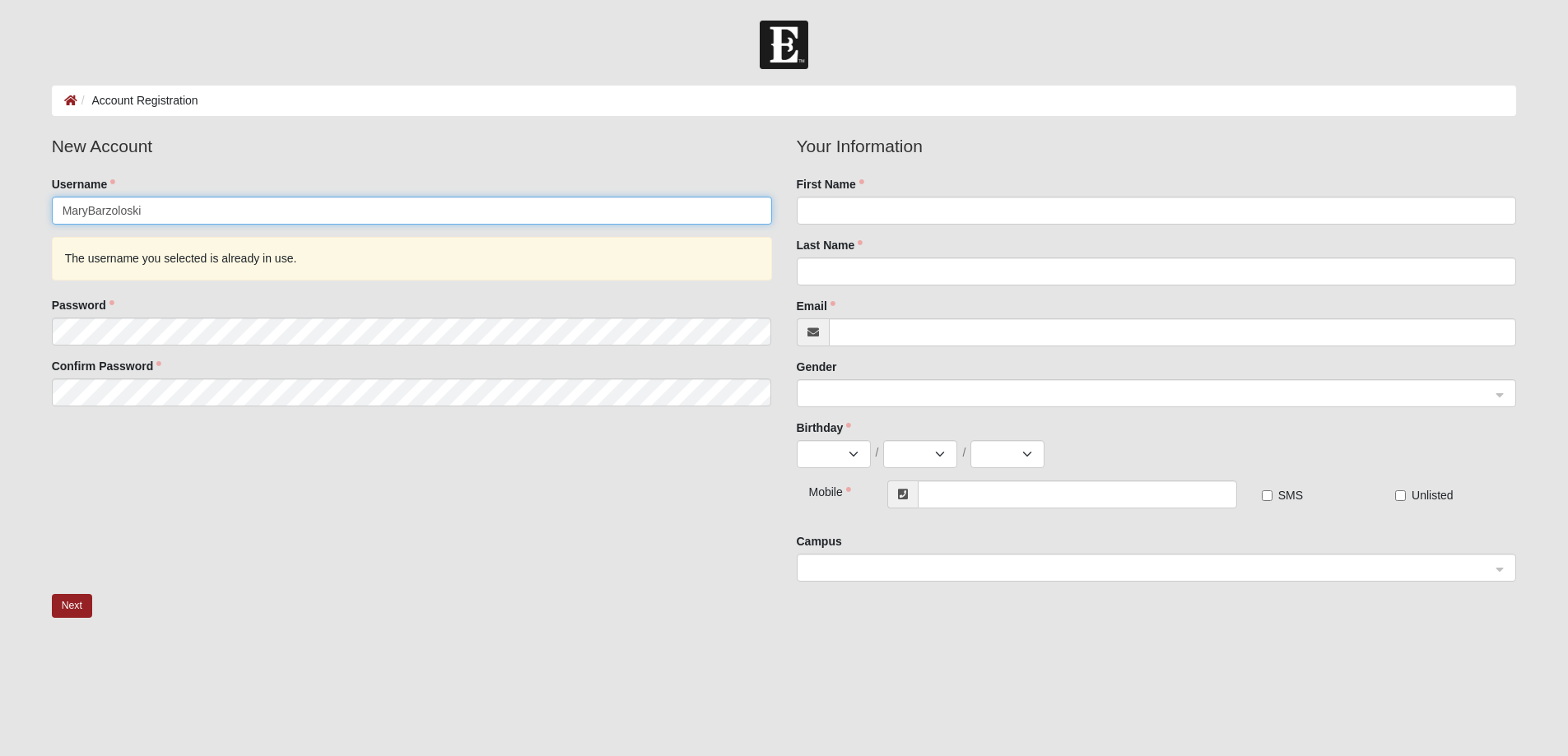
click at [84, 212] on input "MaryBarzoloski" at bounding box center [412, 211] width 720 height 28
type input "MaryRBarzoloski"
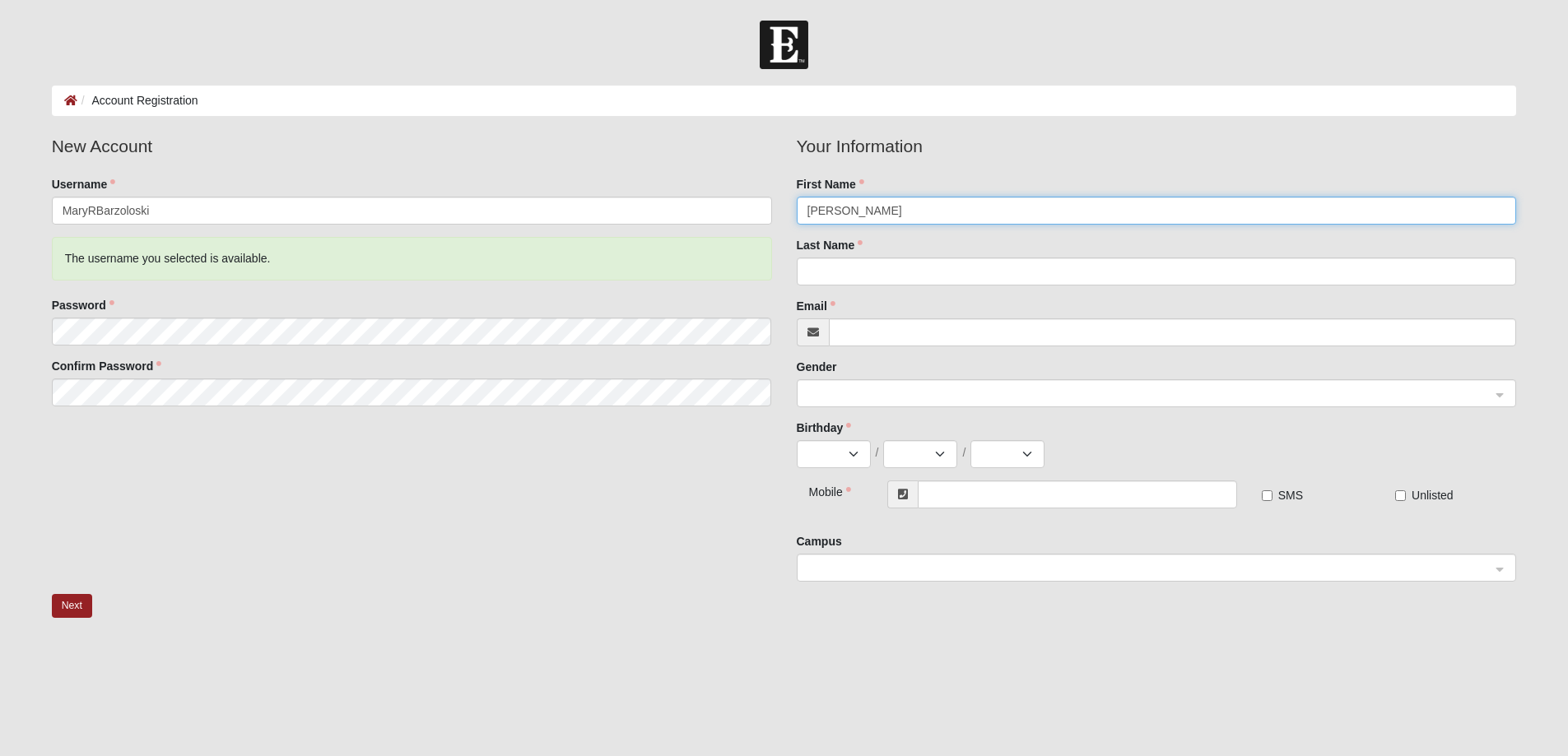
type input "[PERSON_NAME]"
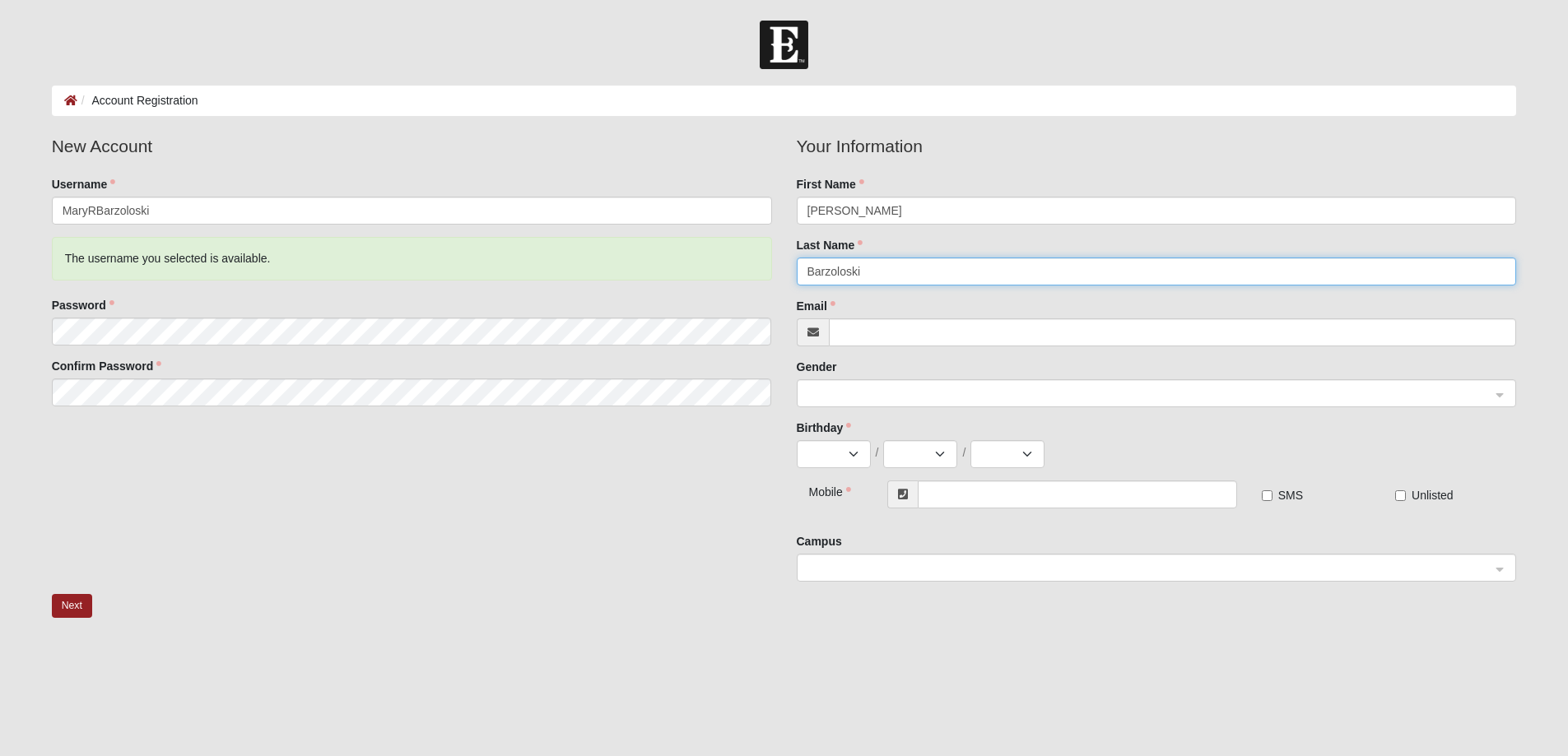
type input "Barzoloski"
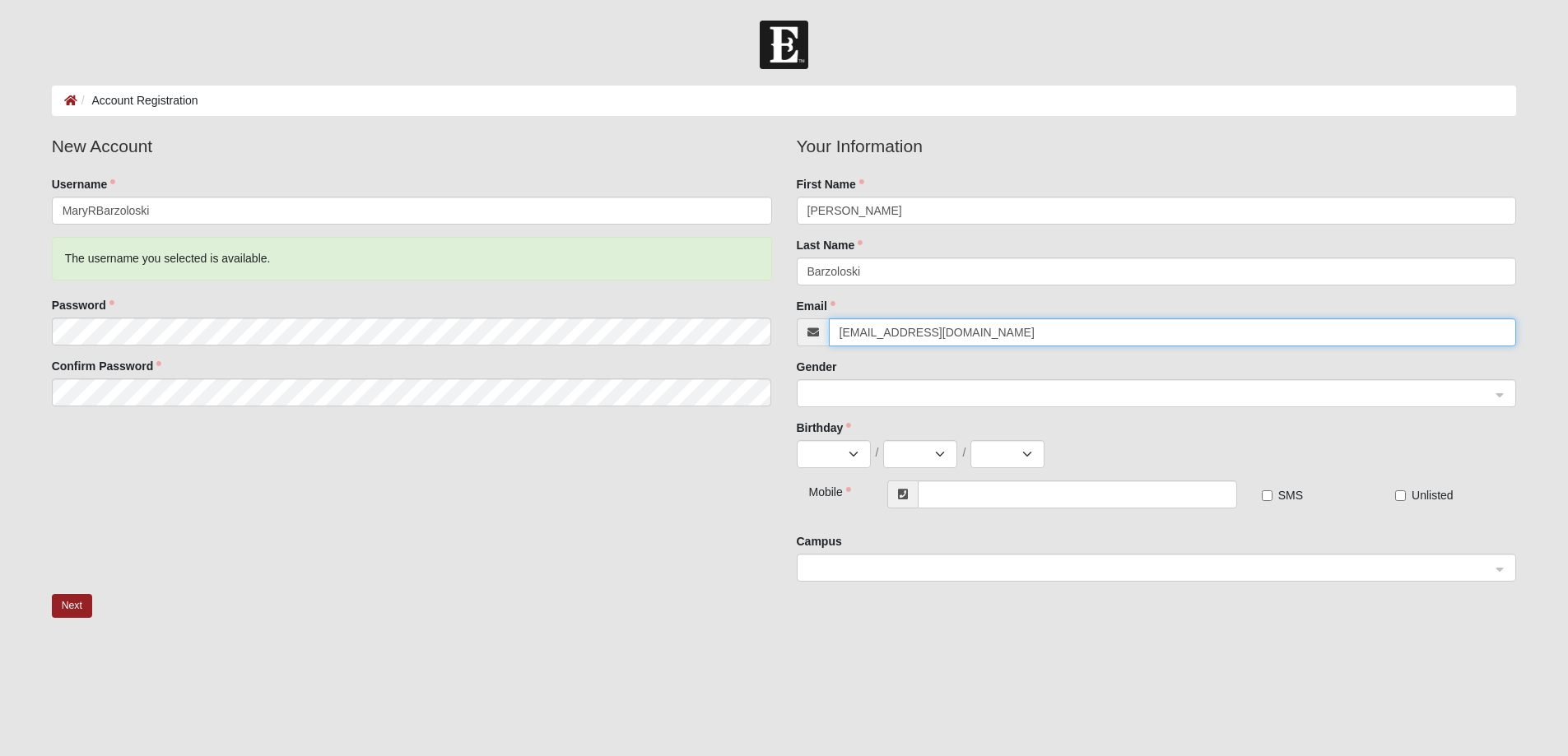
type input "mbarzo@comcast.net"
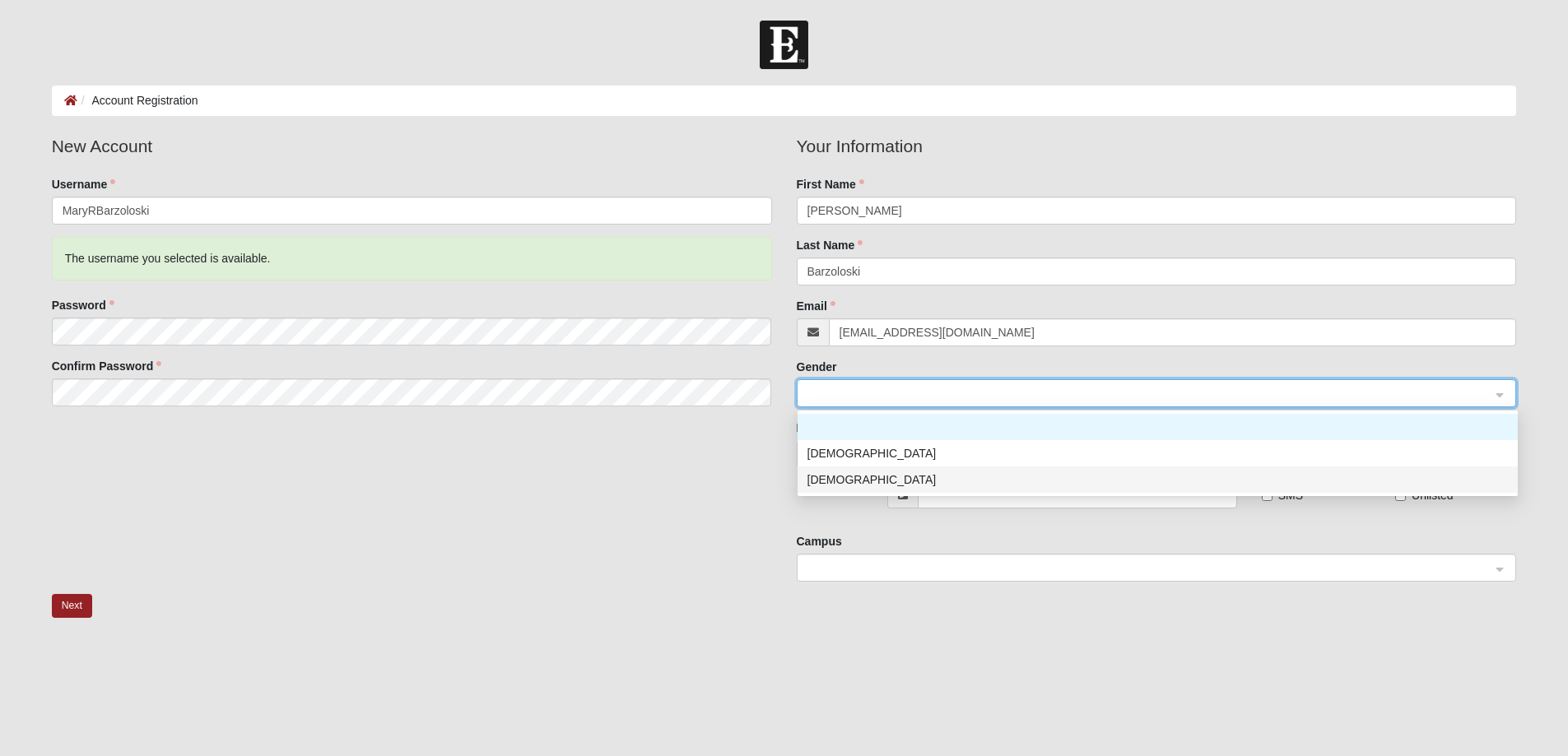
click at [913, 475] on div "Female" at bounding box center [1157, 479] width 701 height 18
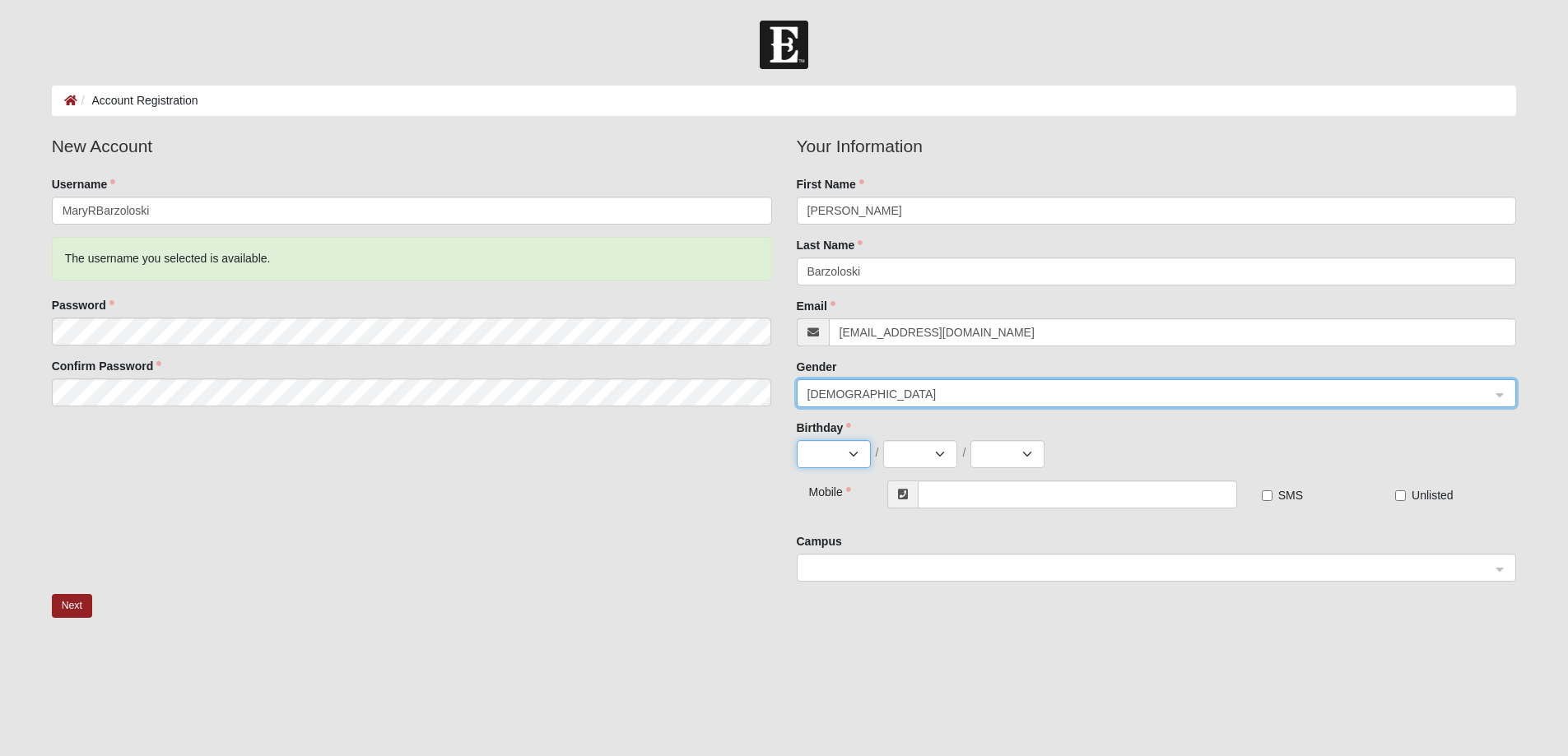
click at [838, 451] on select "Jan Feb Mar Apr May Jun Jul Aug Sep Oct Nov Dec" at bounding box center [834, 454] width 74 height 28
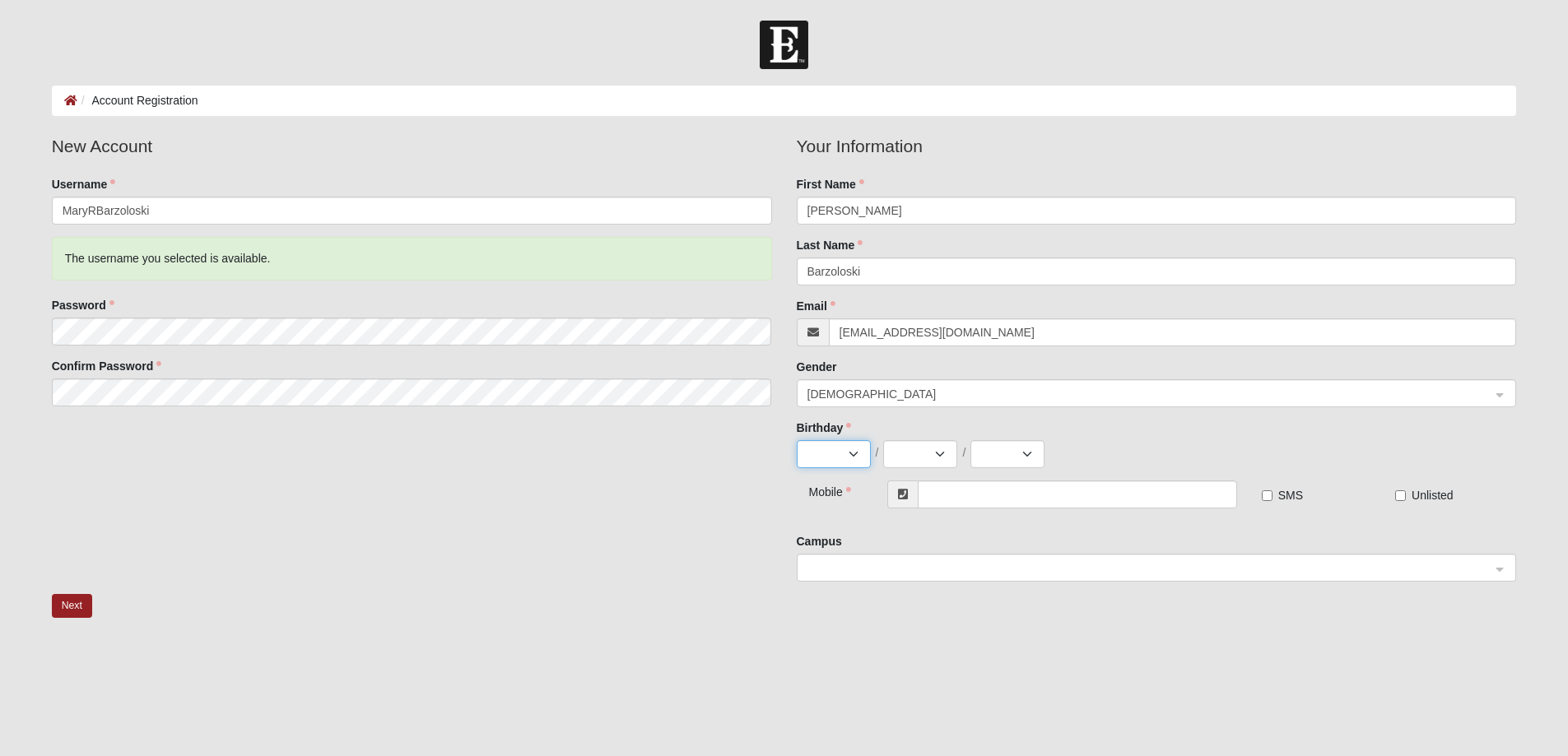
select select "7"
click at [797, 440] on select "Jan Feb Mar Apr May Jun Jul Aug Sep Oct Nov Dec" at bounding box center [834, 454] width 74 height 28
click at [918, 452] on select "1 2 3 4 5 6 7 8 9 10 11 12 13 14 15 16 17 18 19 20 21 22 23 24 25 26 27 28 29 3…" at bounding box center [920, 454] width 74 height 28
select select "6"
click at [883, 440] on select "1 2 3 4 5 6 7 8 9 10 11 12 13 14 15 16 17 18 19 20 21 22 23 24 25 26 27 28 29 3…" at bounding box center [920, 454] width 74 height 28
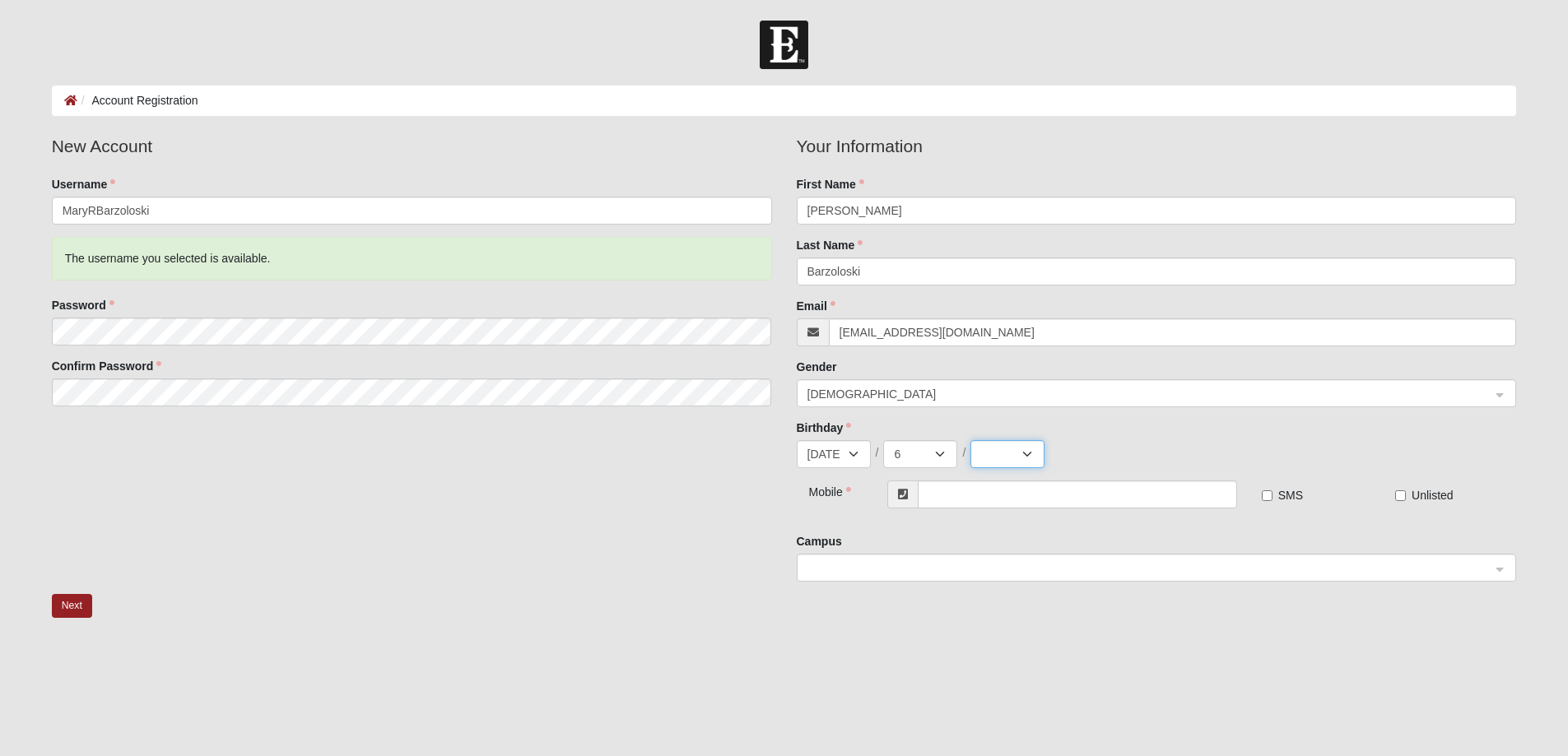
drag, startPoint x: 991, startPoint y: 447, endPoint x: 1003, endPoint y: 444, distance: 12.4
click at [991, 447] on select "2025 2024 2023 2022 2021 2020 2019 2018 2017 2016 2015 2014 2013 2012 2011 2010…" at bounding box center [1008, 454] width 74 height 28
select select "1956"
click at [971, 440] on select "2025 2024 2023 2022 2021 2020 2019 2018 2017 2016 2015 2014 2013 2012 2011 2010…" at bounding box center [1008, 454] width 74 height 28
click at [995, 501] on input "text" at bounding box center [1077, 495] width 318 height 28
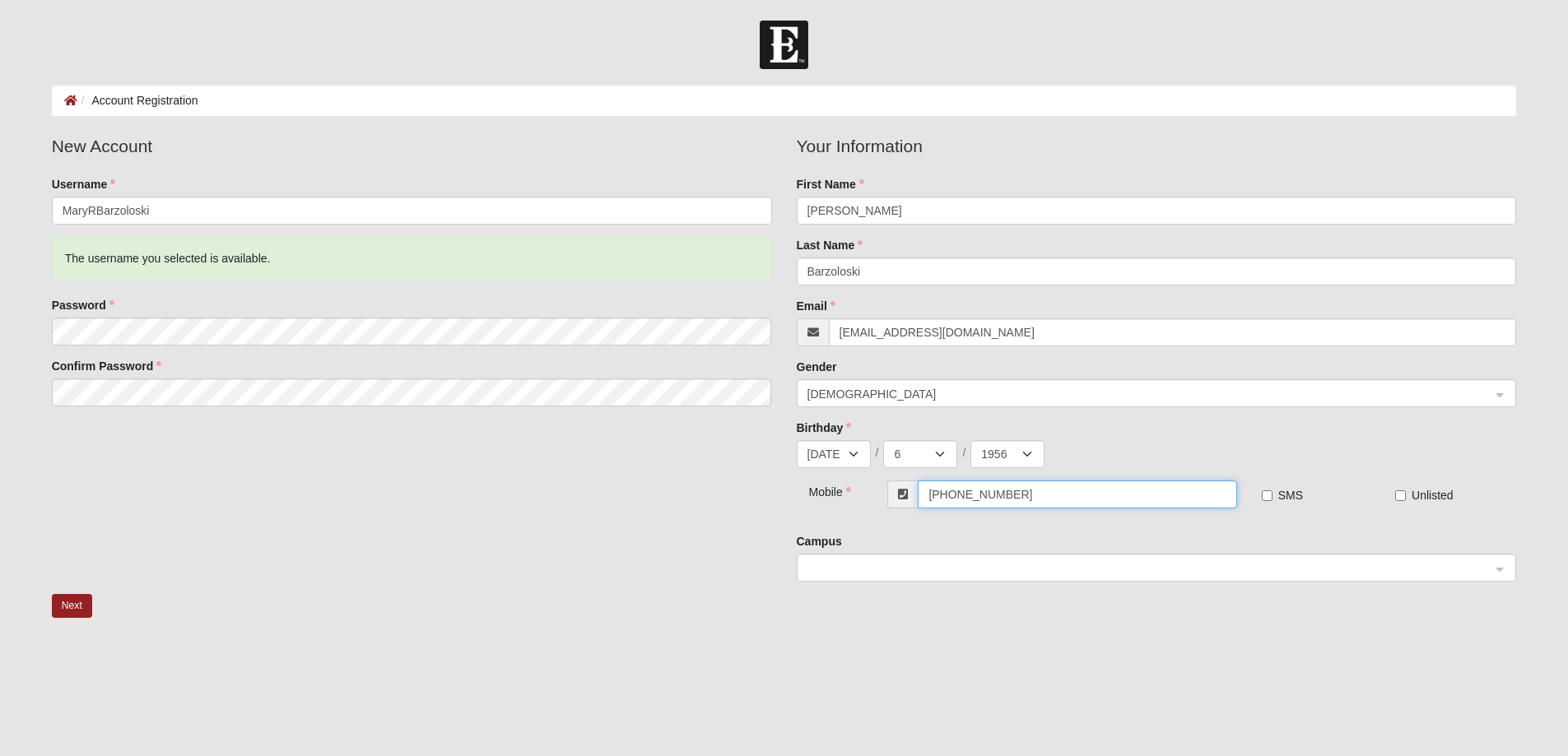
type input "(804) 908-7376"
click at [1265, 492] on input "SMS" at bounding box center [1267, 496] width 11 height 11
checkbox input "true"
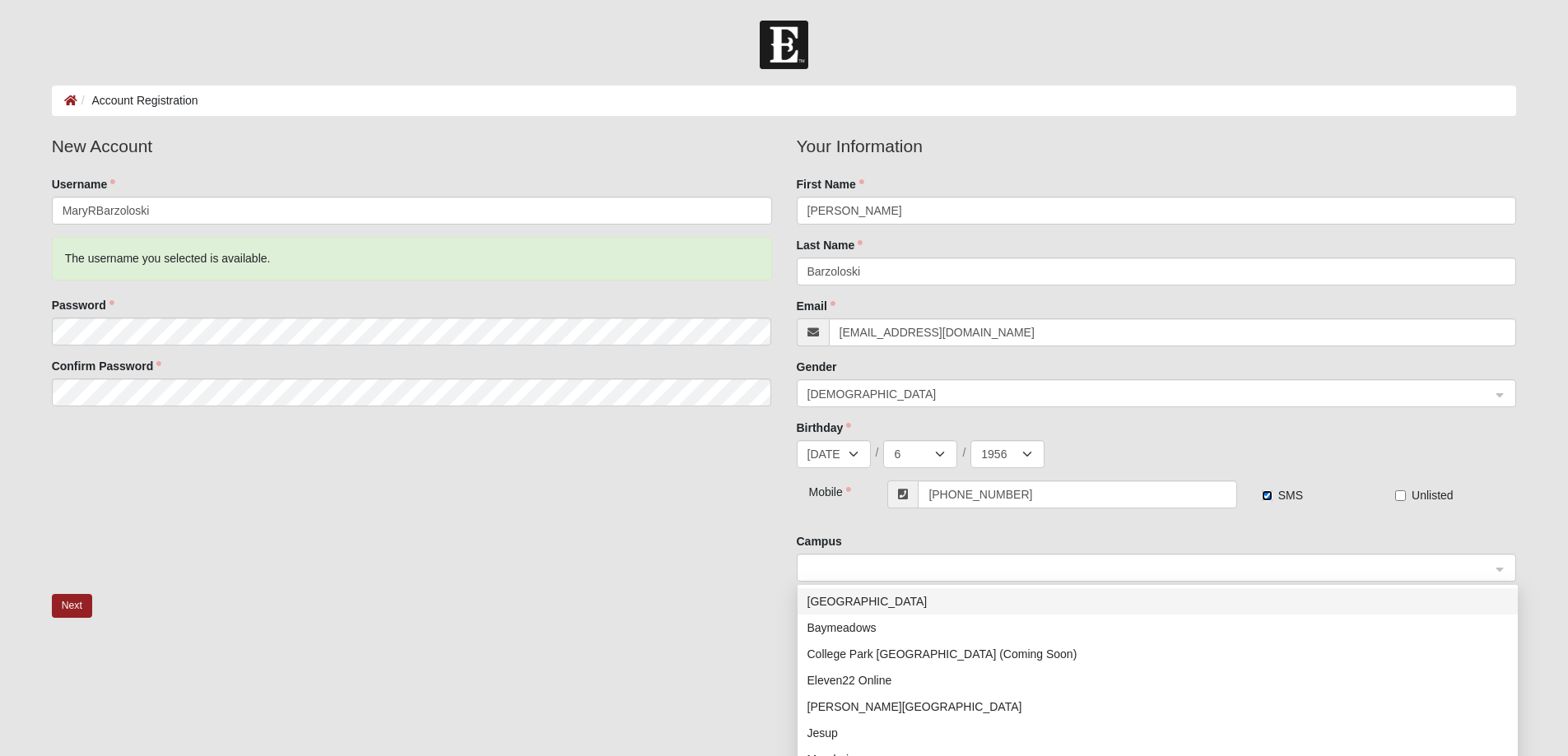
click at [959, 570] on span at bounding box center [1149, 569] width 684 height 18
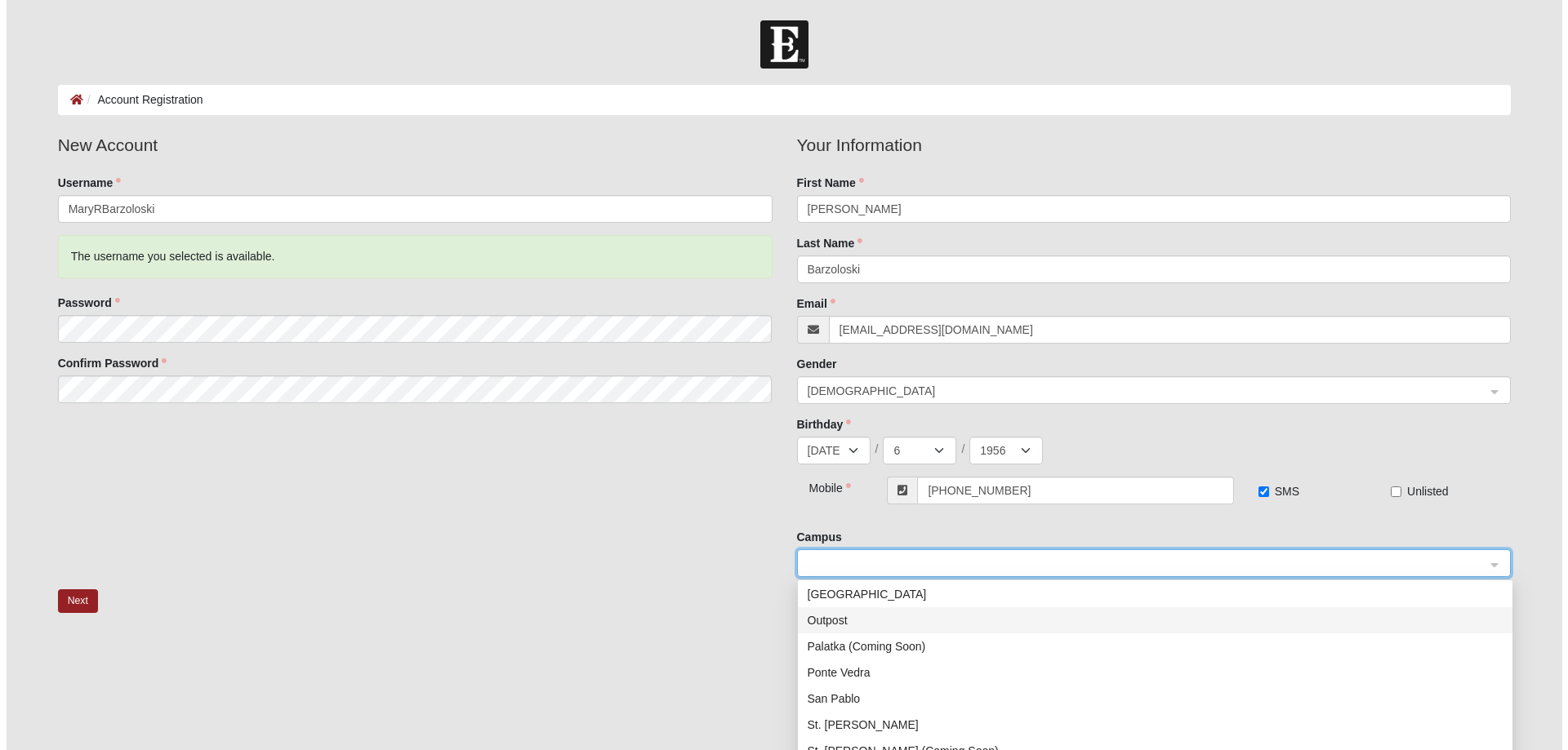
scroll to position [235, 0]
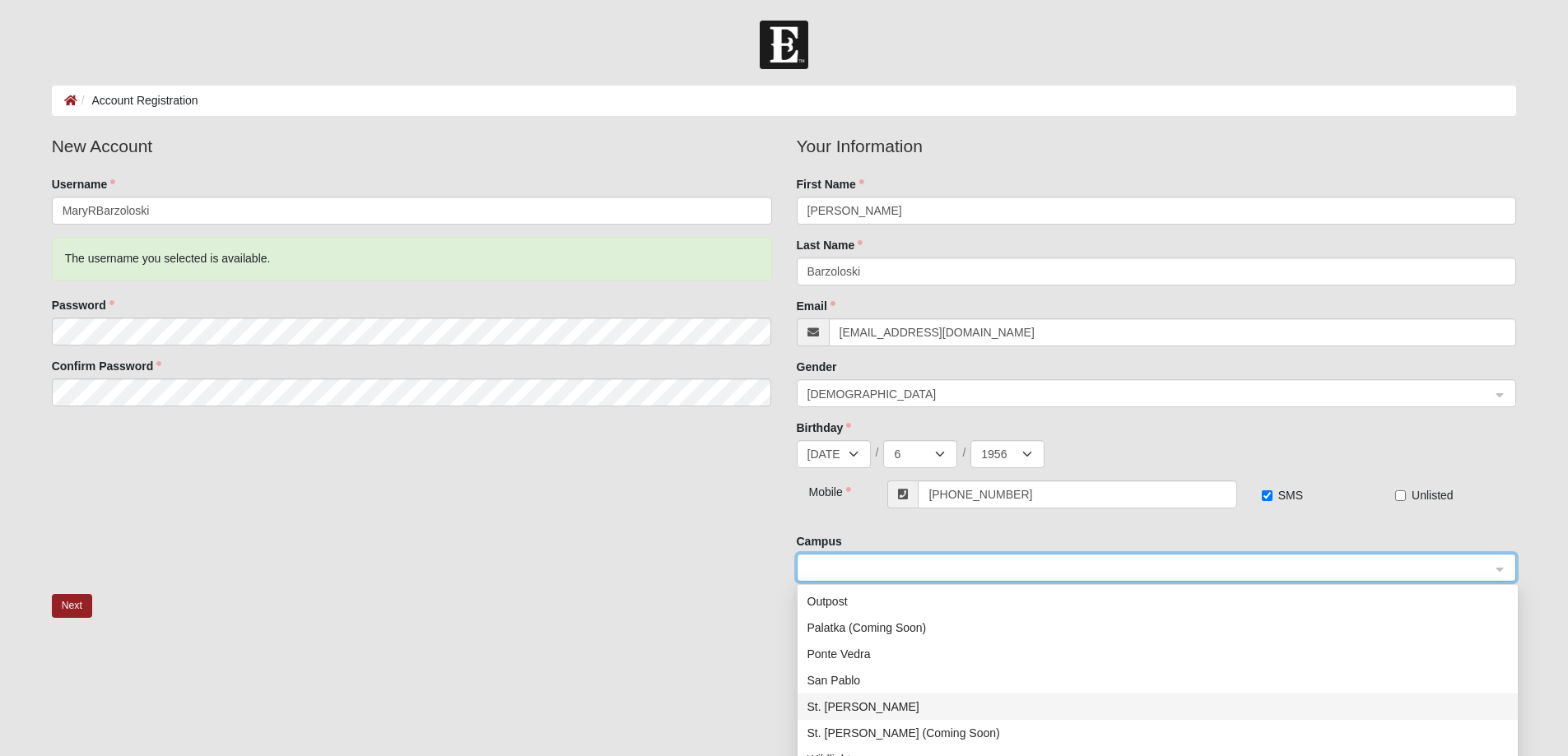
click at [838, 701] on div "St. Johns" at bounding box center [1157, 707] width 701 height 18
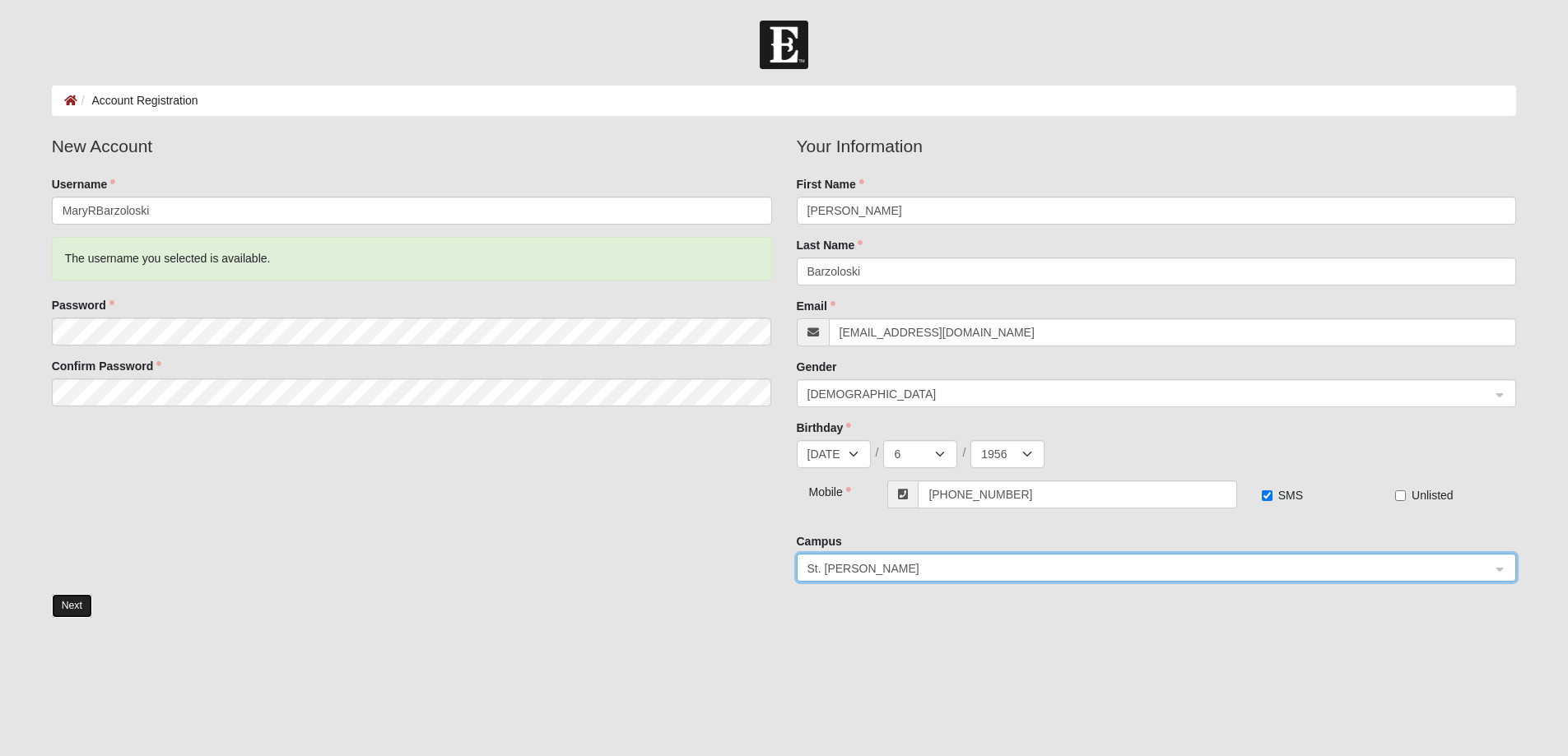
click at [63, 599] on button "Next" at bounding box center [72, 606] width 40 height 24
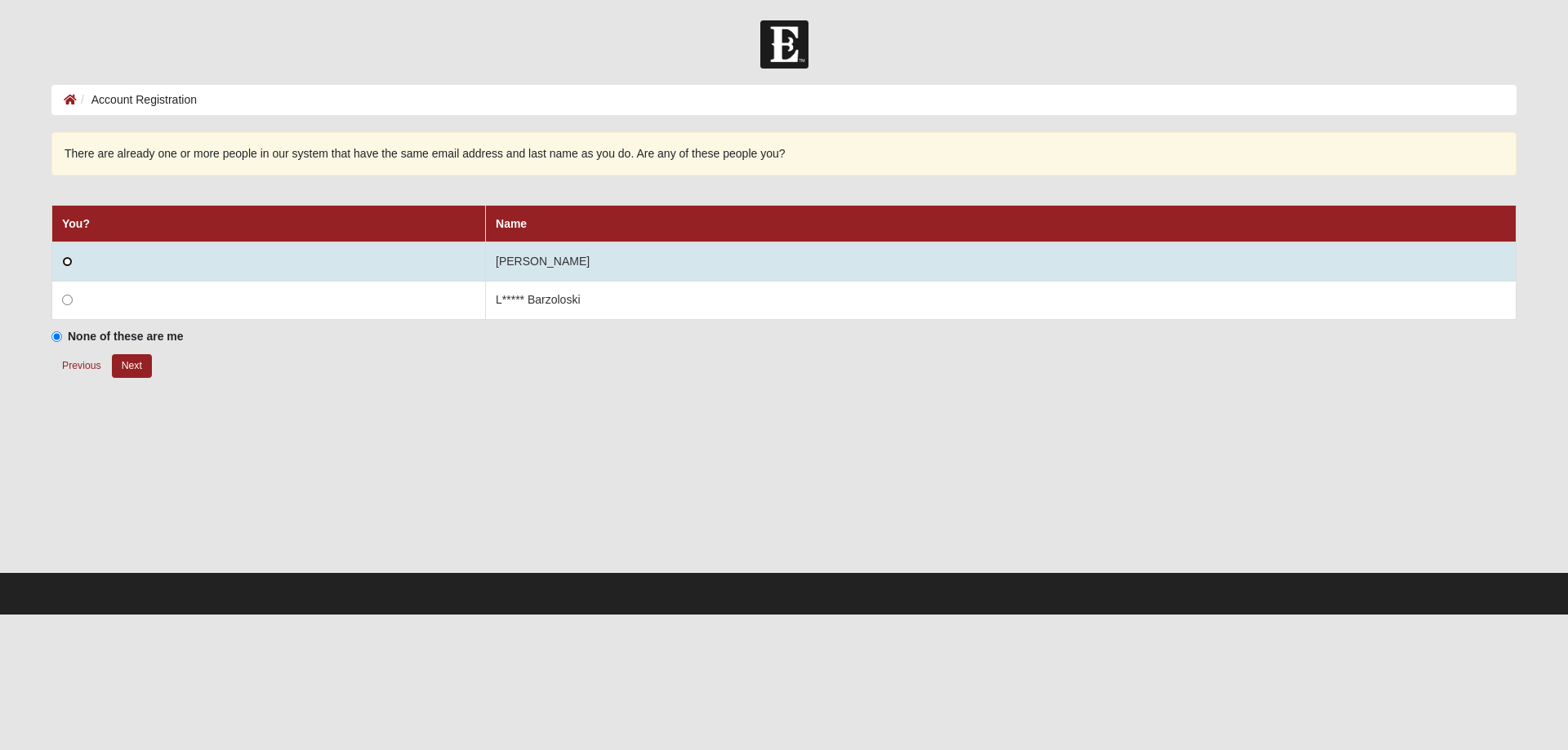
click at [68, 262] on input "radio" at bounding box center [67, 262] width 10 height 10
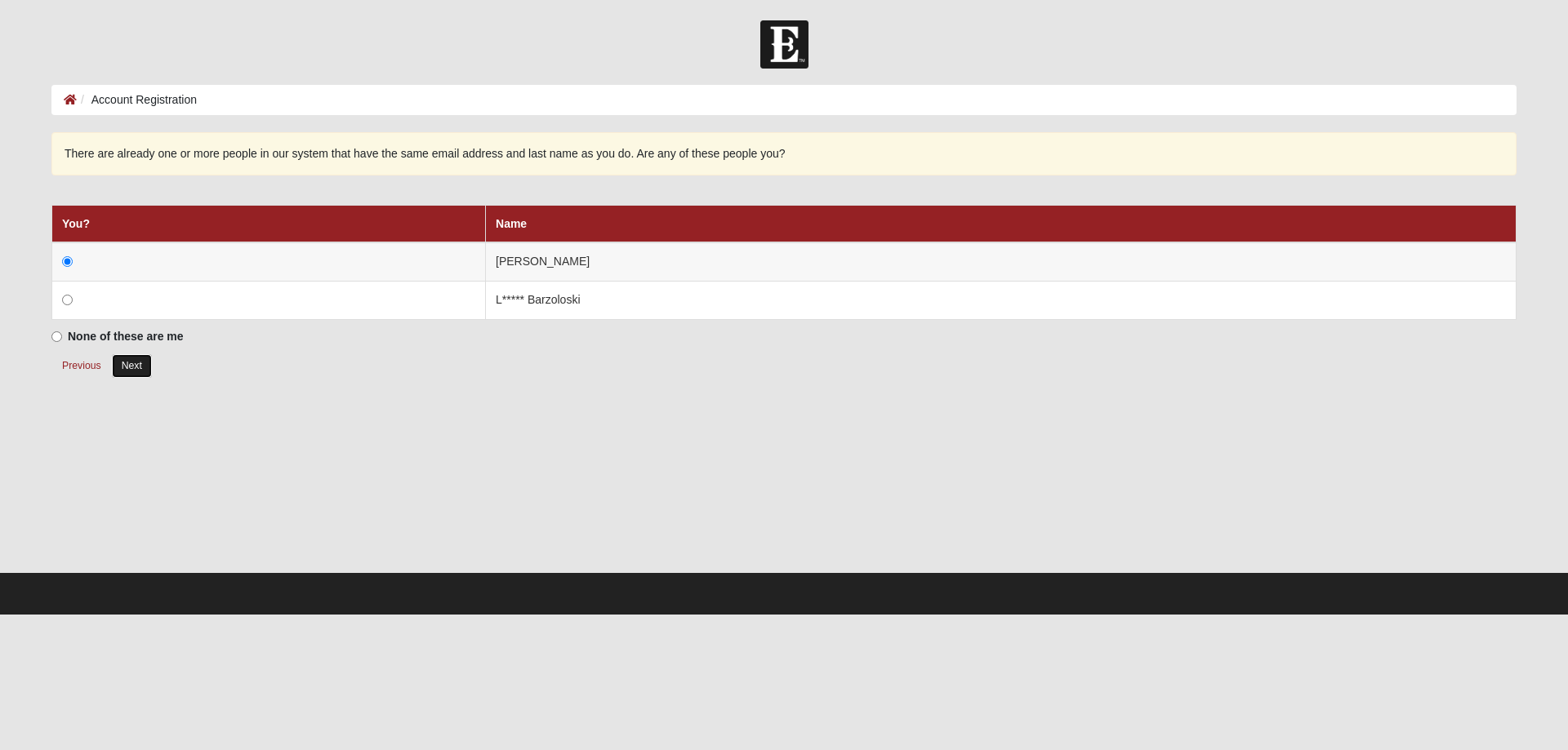
click at [135, 365] on button "Next" at bounding box center [132, 365] width 40 height 24
radio input "true"
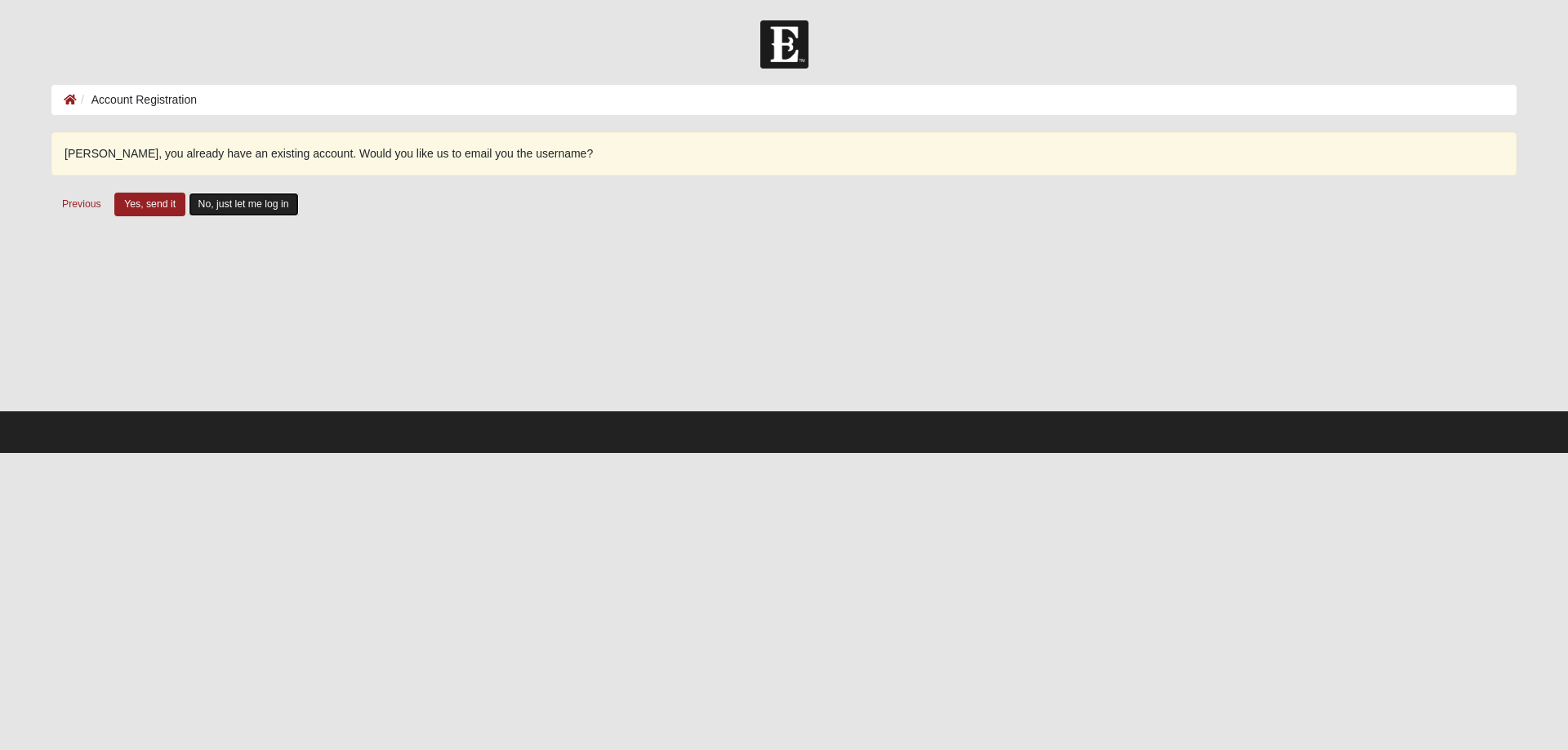
click at [262, 203] on button "No, just let me log in" at bounding box center [243, 204] width 110 height 24
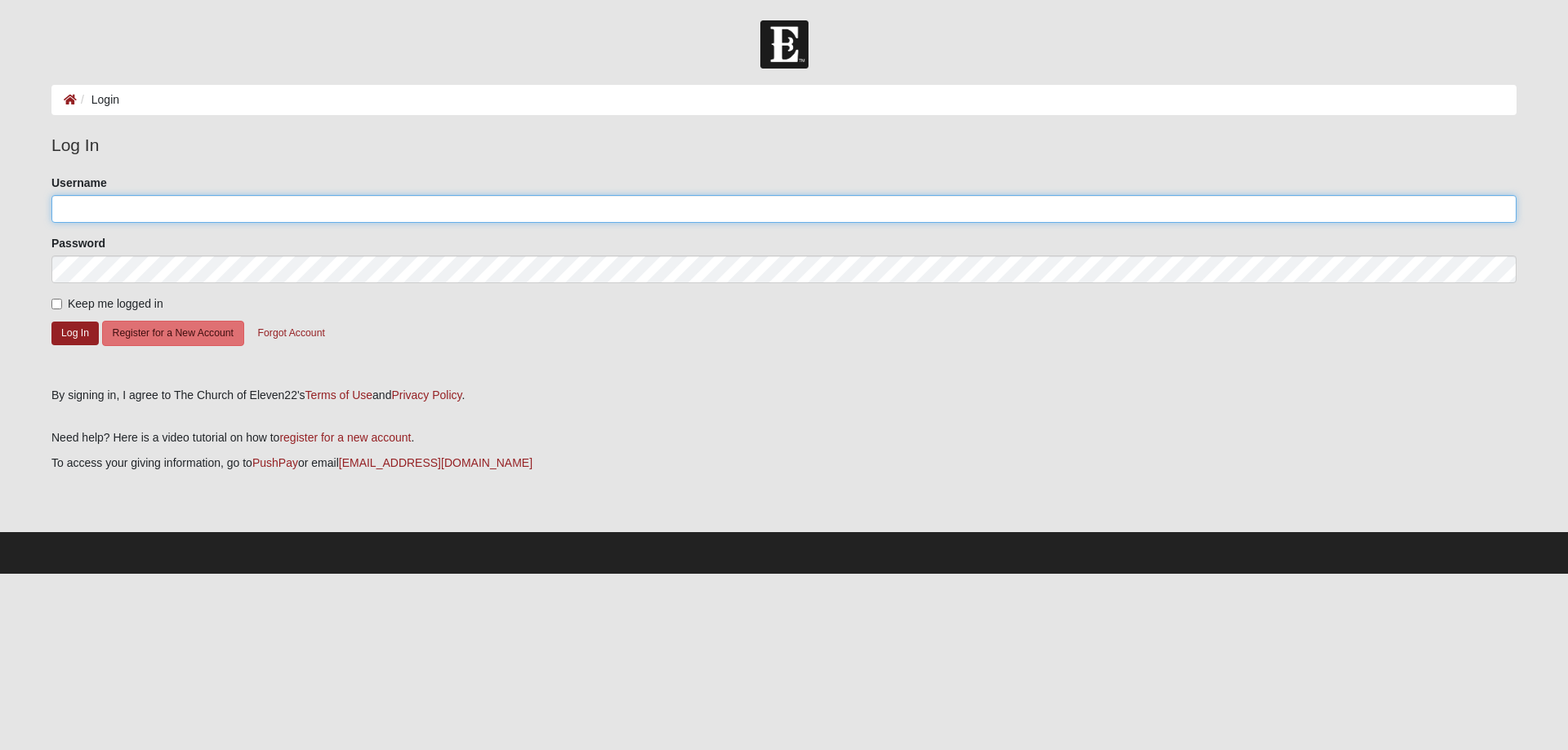
click at [221, 211] on input "Username" at bounding box center [784, 209] width 1465 height 28
type input "MaryRBarzoloski"
click at [58, 320] on form "Please correct the following: Username MaryRBarzoloski Password Keep me logged …" at bounding box center [784, 275] width 1465 height 201
click at [72, 331] on button "Log In" at bounding box center [75, 333] width 47 height 24
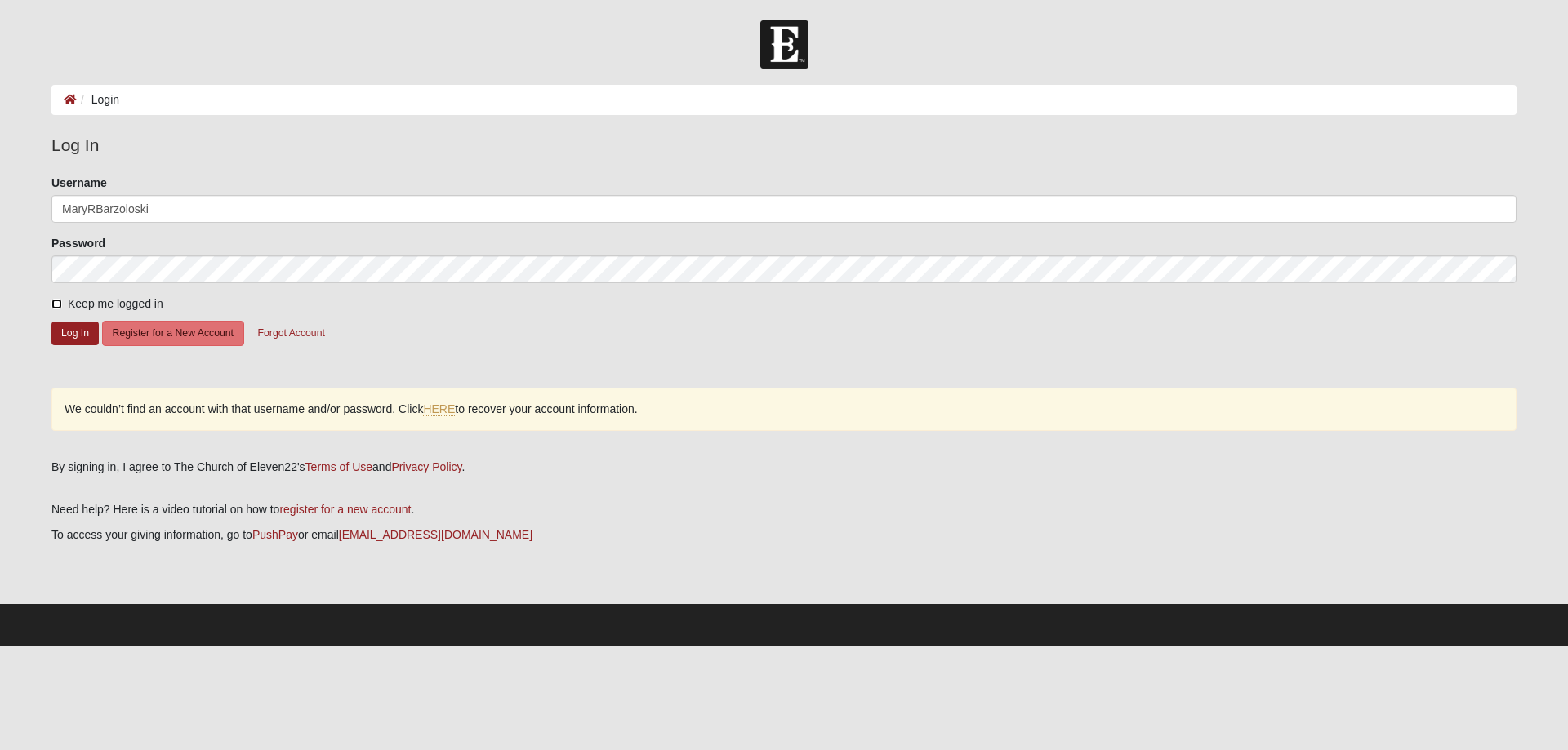
drag, startPoint x: 54, startPoint y: 306, endPoint x: 74, endPoint y: 307, distance: 20.0
click at [56, 305] on input "Keep me logged in" at bounding box center [57, 304] width 10 height 10
checkbox input "true"
click at [85, 327] on button "Log In" at bounding box center [75, 333] width 47 height 24
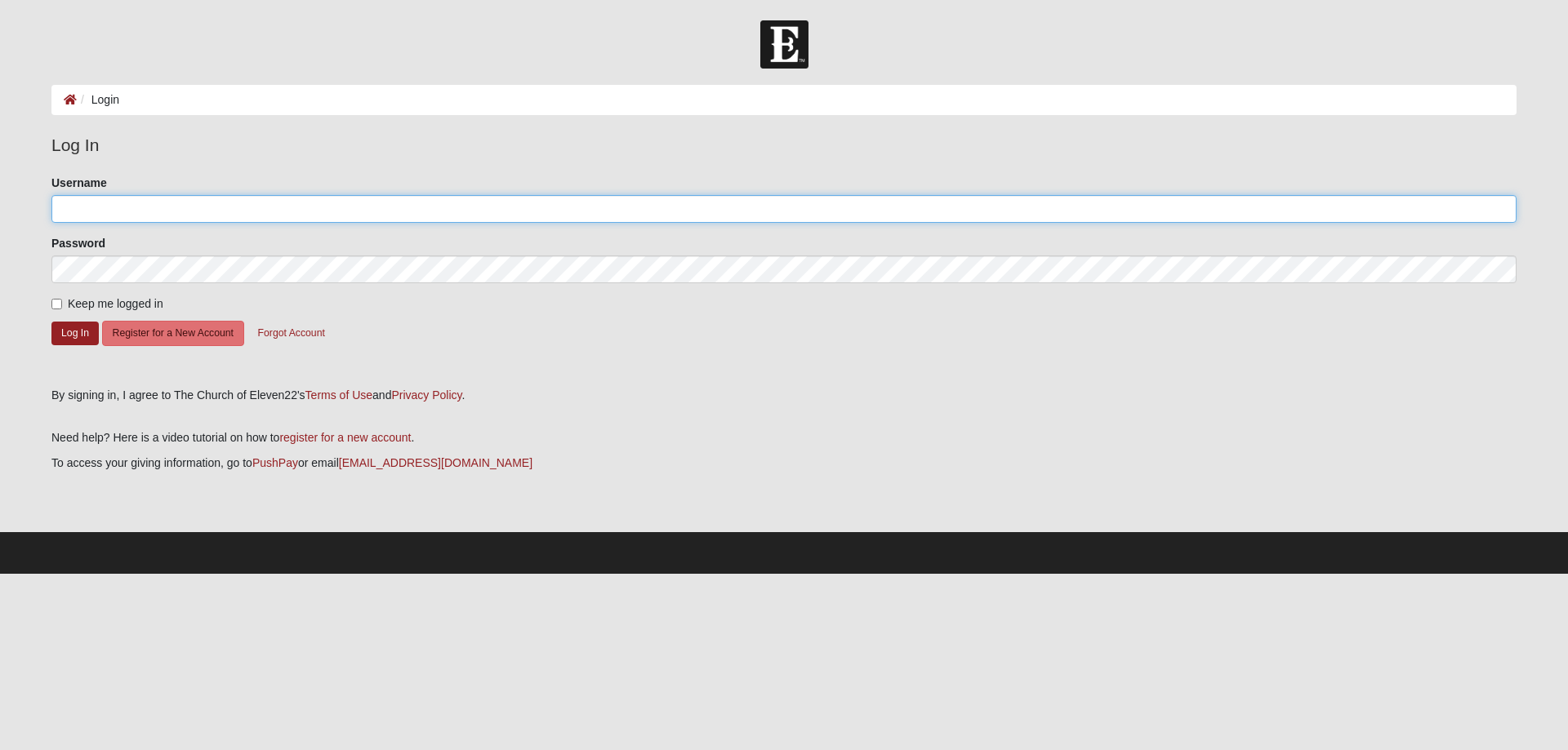
click at [120, 208] on input "Username" at bounding box center [784, 209] width 1465 height 28
type input "MaryBarzoloski"
click at [56, 303] on input "Keep me logged in" at bounding box center [57, 304] width 10 height 10
checkbox input "true"
click at [182, 338] on button "Register for a New Account" at bounding box center [173, 333] width 142 height 25
